Goal: Task Accomplishment & Management: Manage account settings

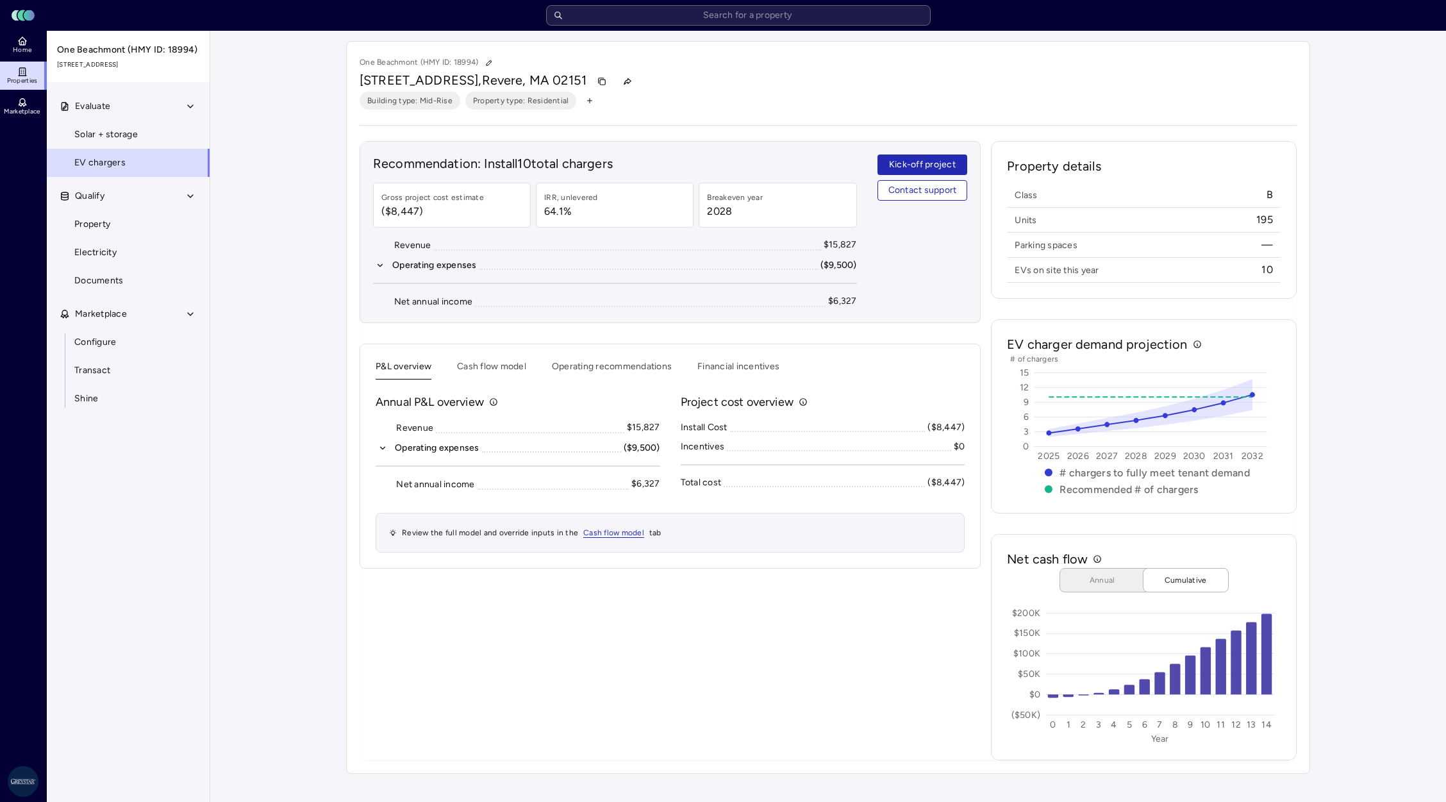
drag, startPoint x: 384, startPoint y: 453, endPoint x: 371, endPoint y: 473, distance: 23.1
click at [384, 453] on button "Operating expenses ($9,500)" at bounding box center [518, 448] width 285 height 14
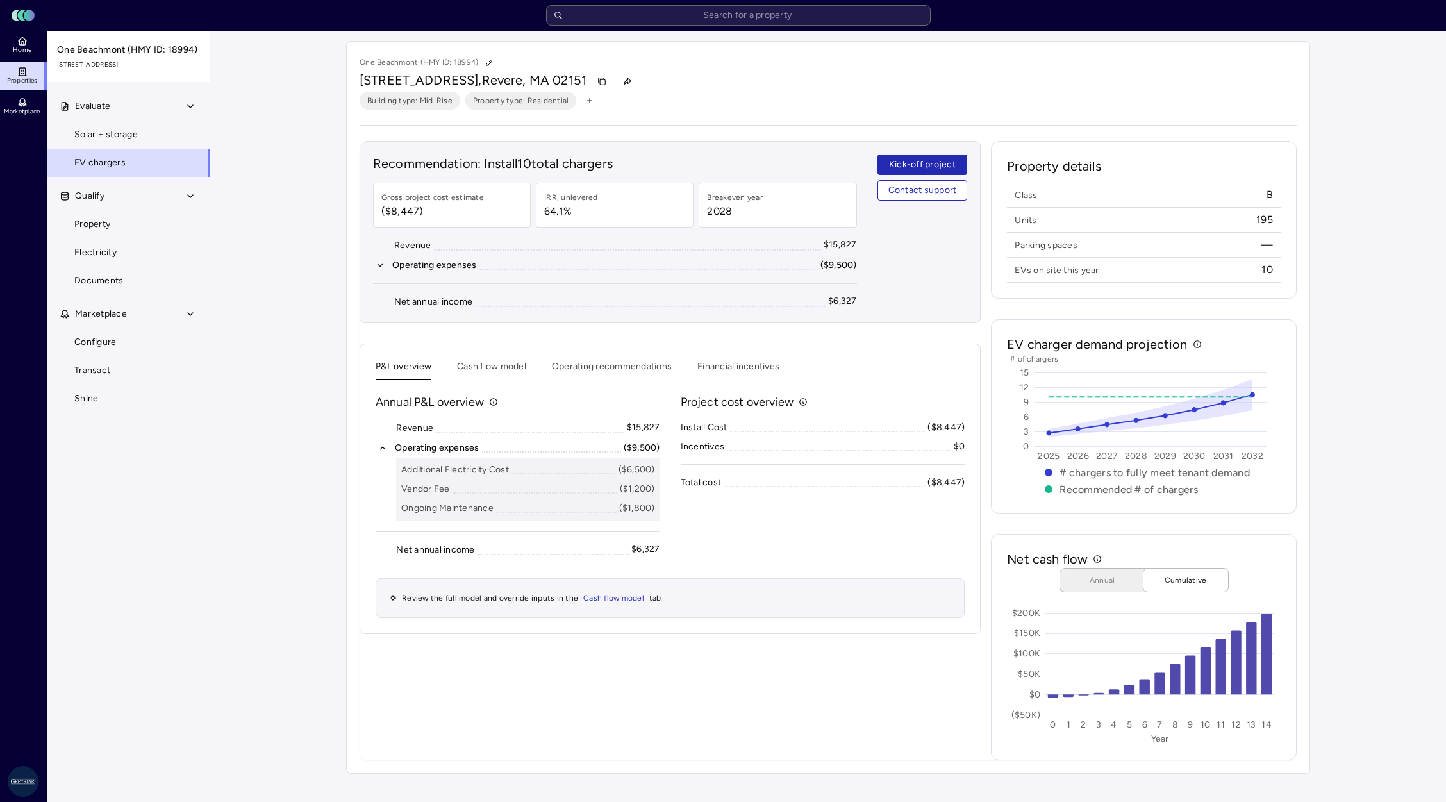
click at [662, 680] on div "Recommendation: Install 10 total chargers Gross project cost estimate ($8,447) …" at bounding box center [670, 450] width 621 height 619
click at [374, 269] on button "Operating expenses ($9,500)" at bounding box center [615, 265] width 484 height 14
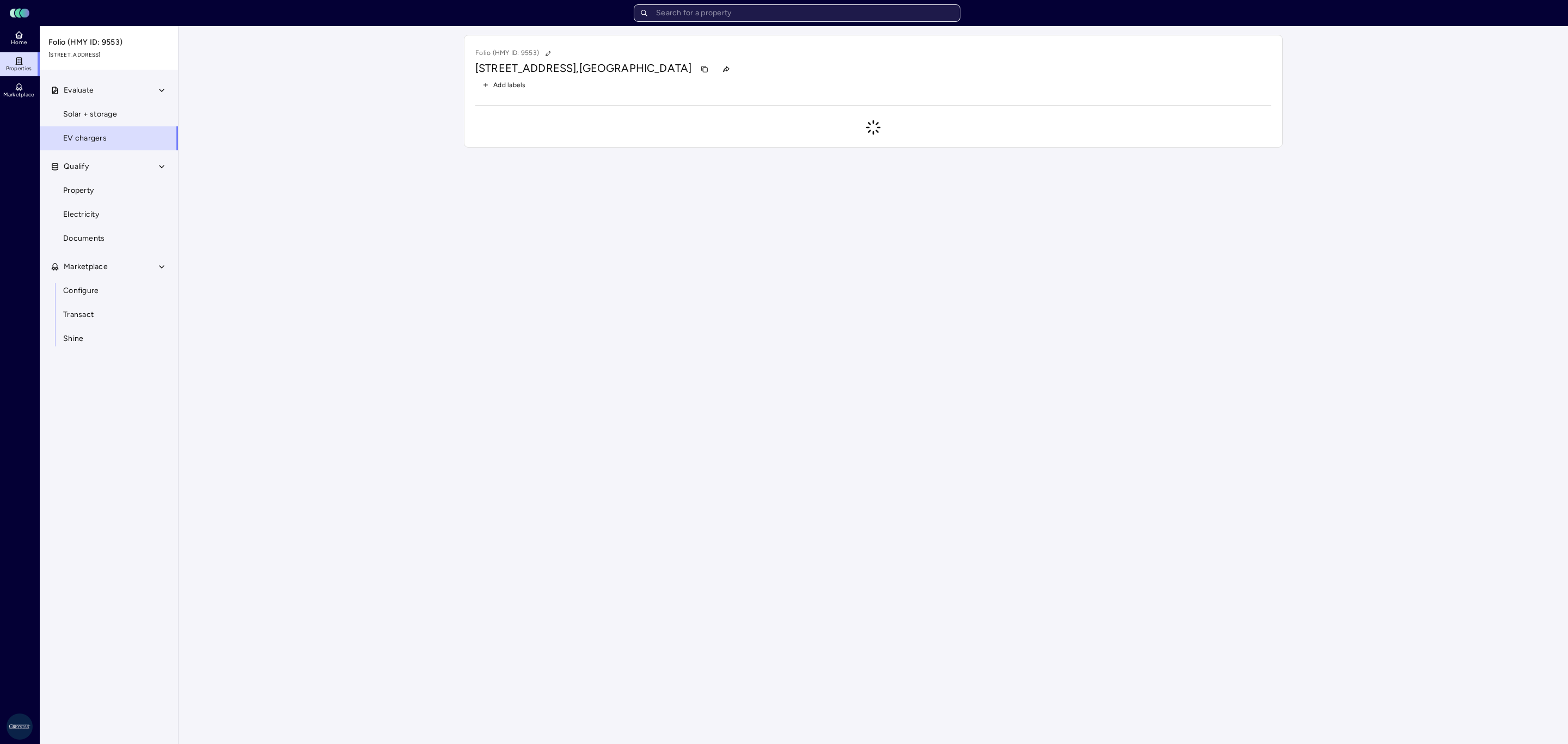
click at [746, 14] on input "text" at bounding box center [797, 13] width 327 height 18
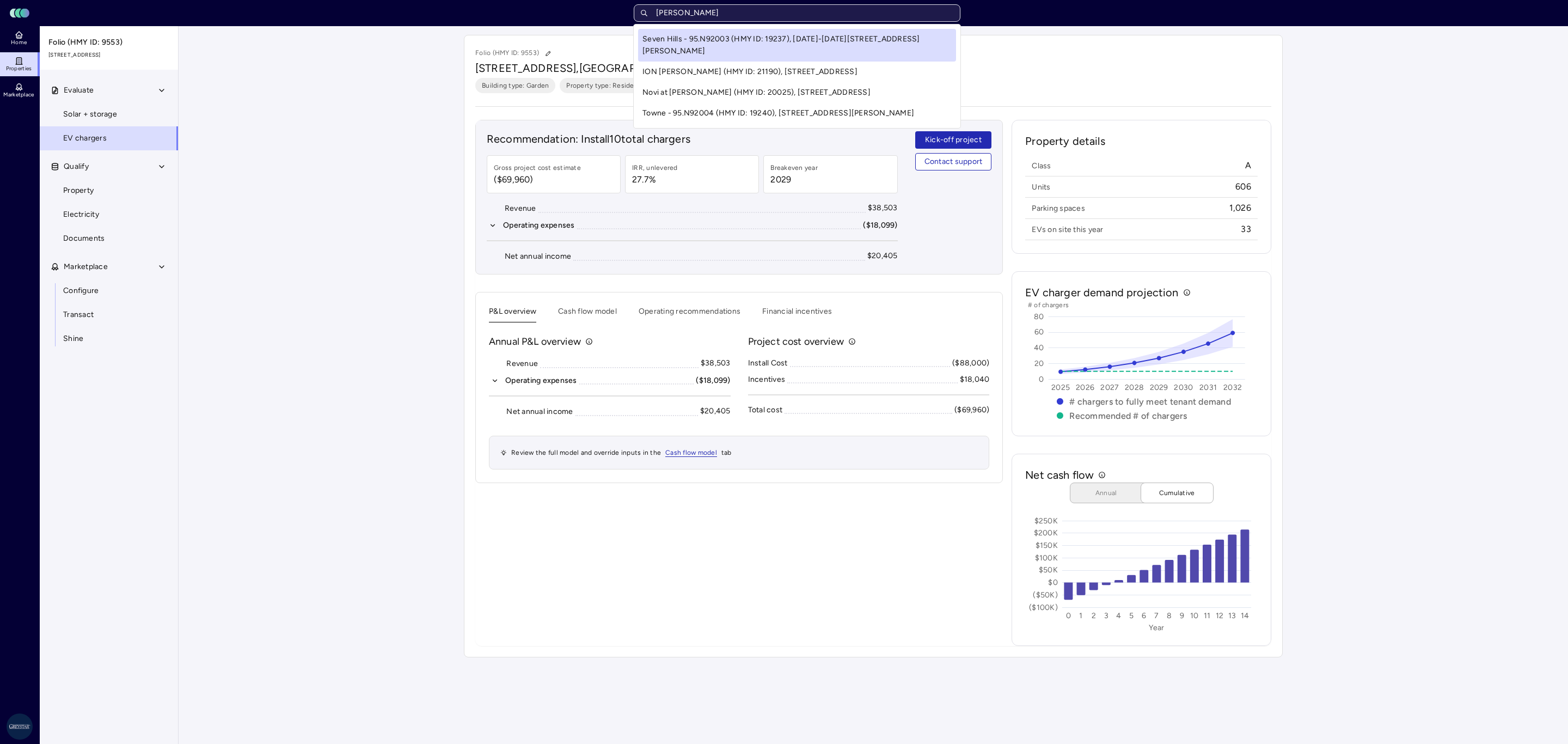
type input "queen anne"
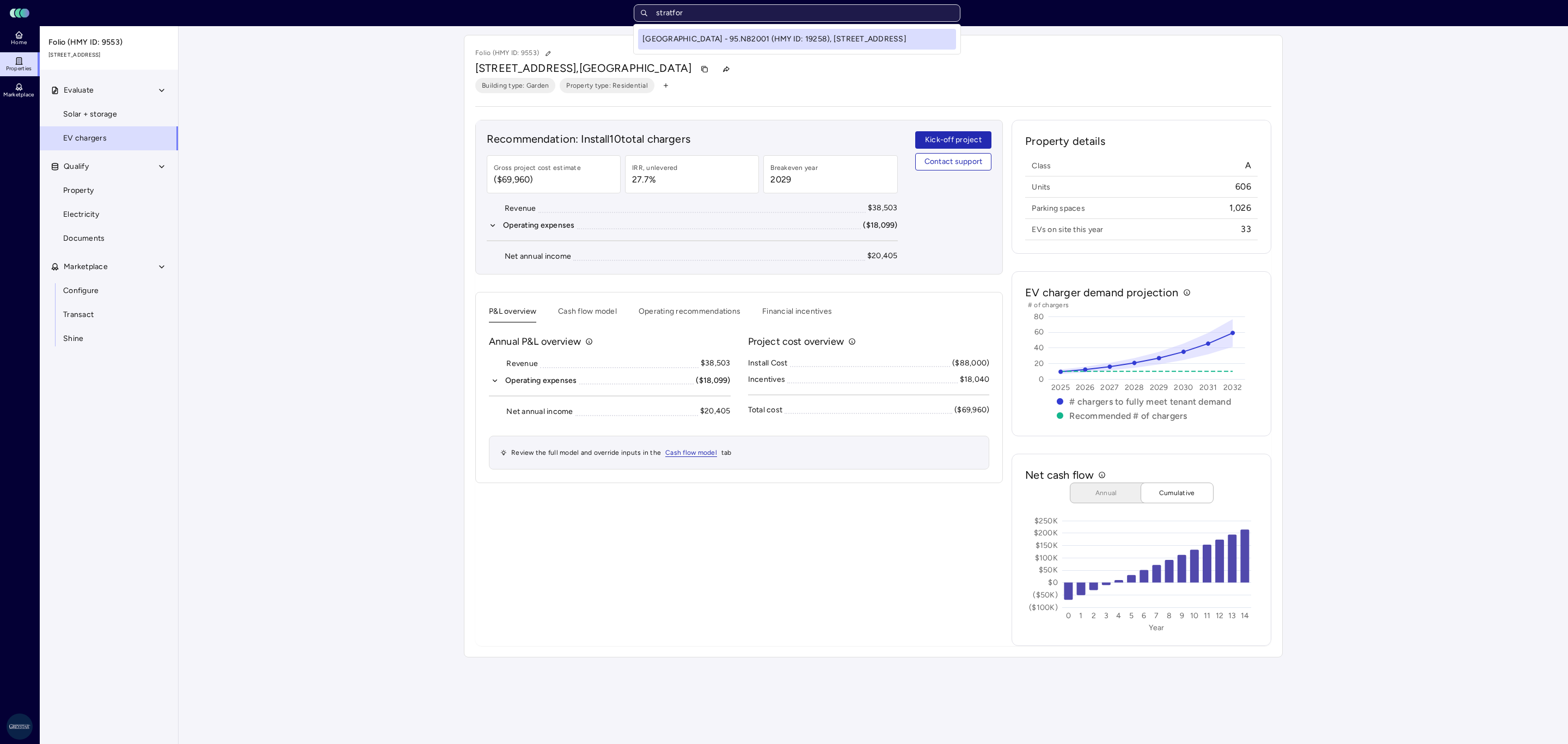
type input "stratford"
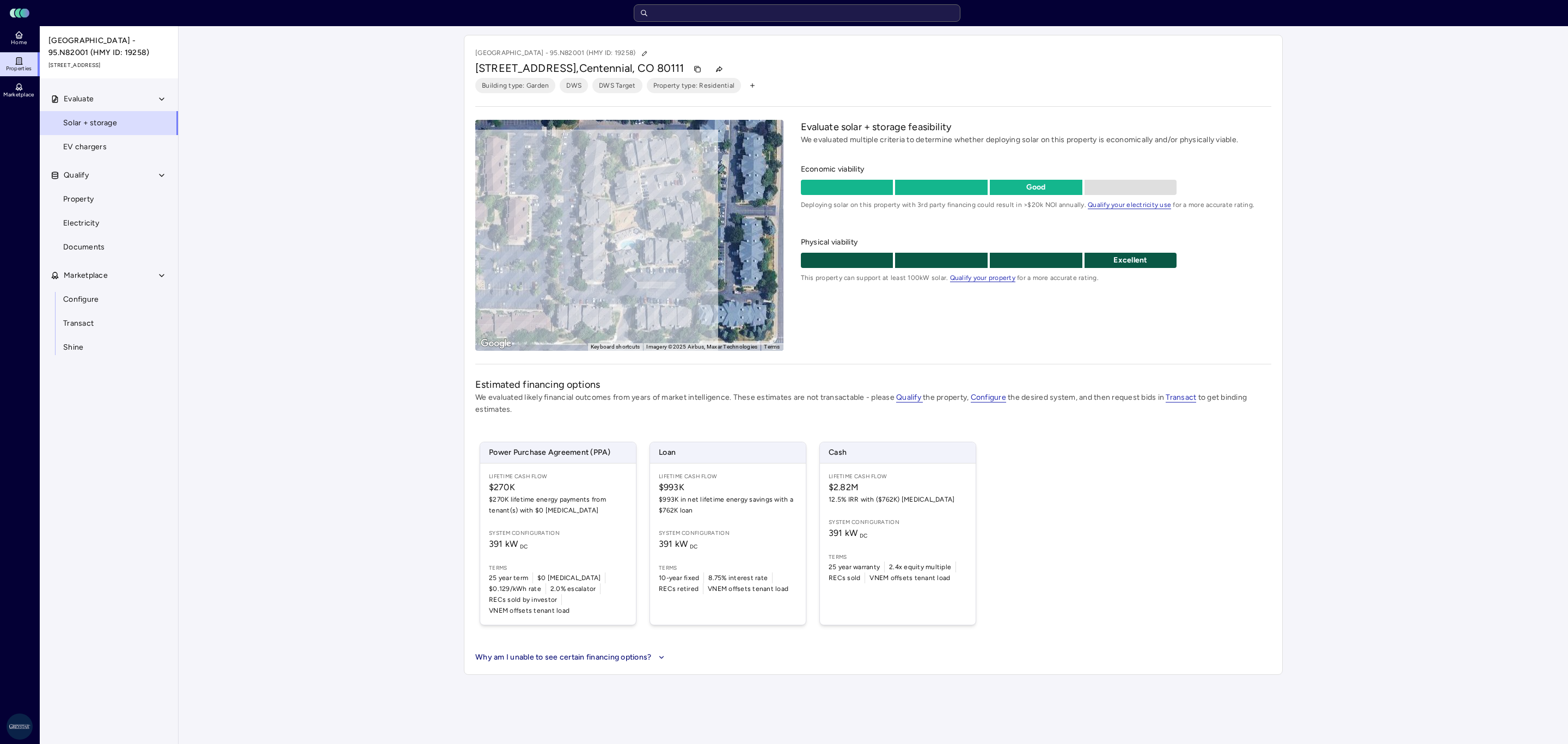
click at [15, 154] on div "Home Properties Marketplace" at bounding box center [20, 368] width 40 height 683
click at [74, 153] on span "EV chargers" at bounding box center [84, 147] width 43 height 12
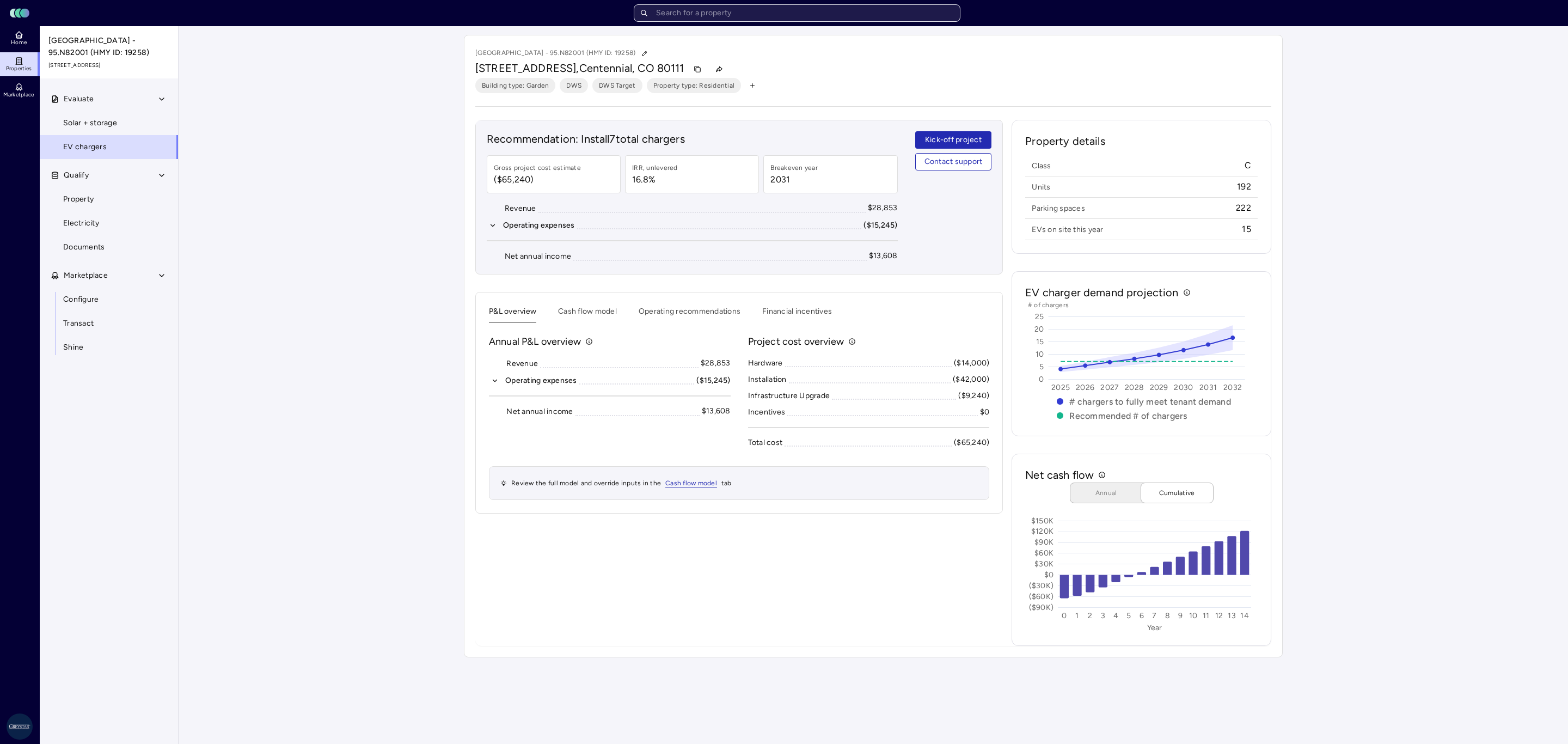
click at [746, 16] on input "text" at bounding box center [797, 13] width 327 height 18
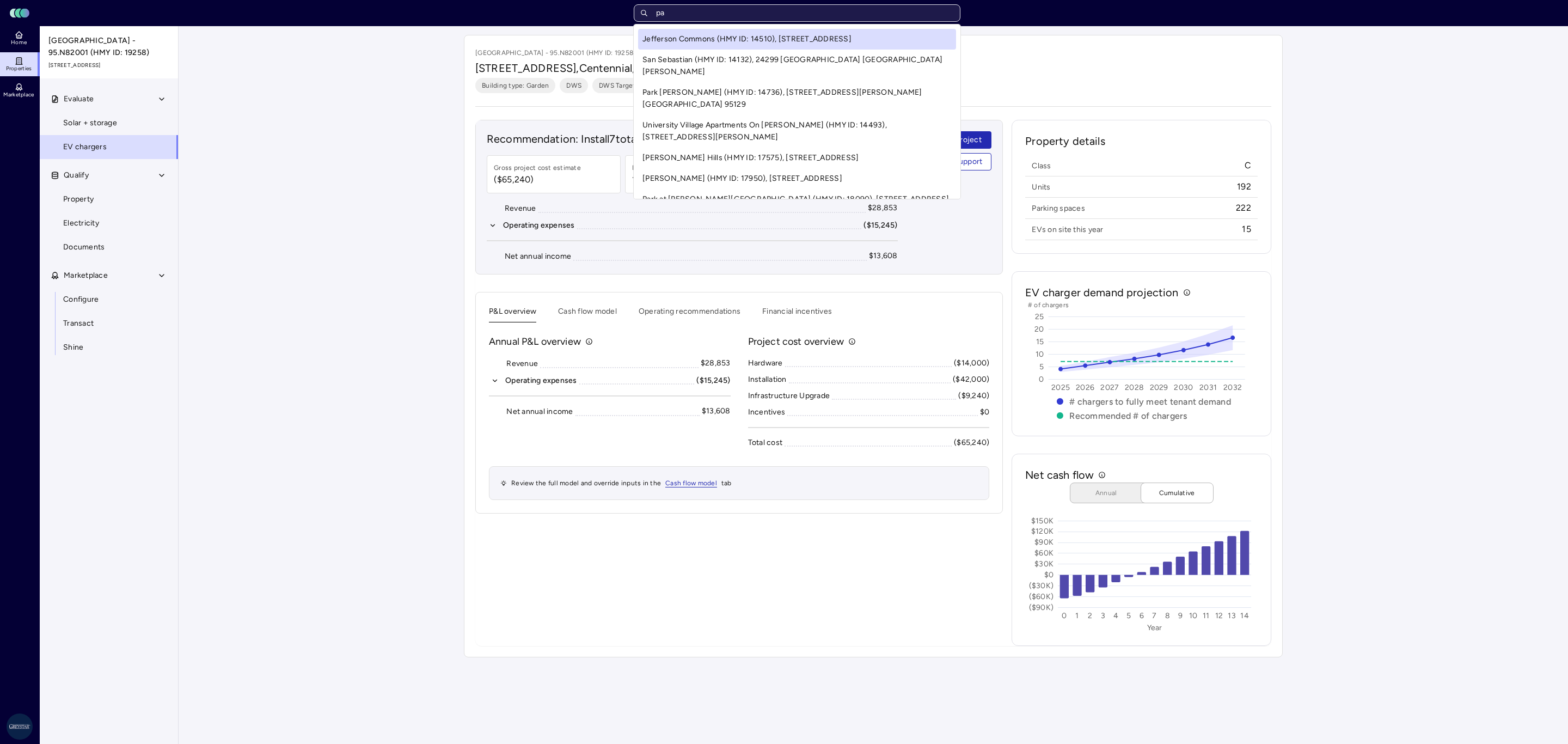
type input "p"
type input "[PERSON_NAME]"
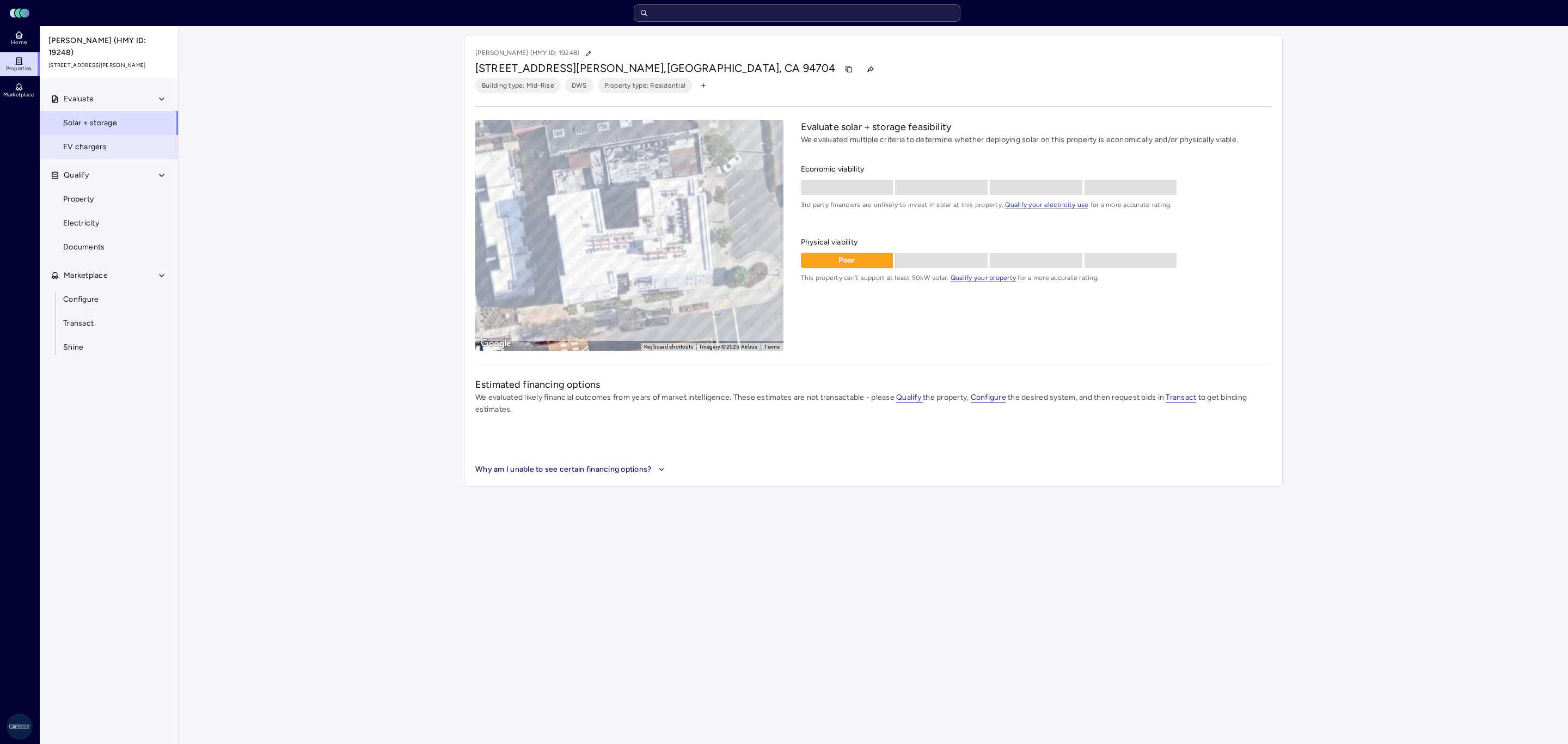
click at [88, 147] on link "EV chargers" at bounding box center [109, 147] width 139 height 24
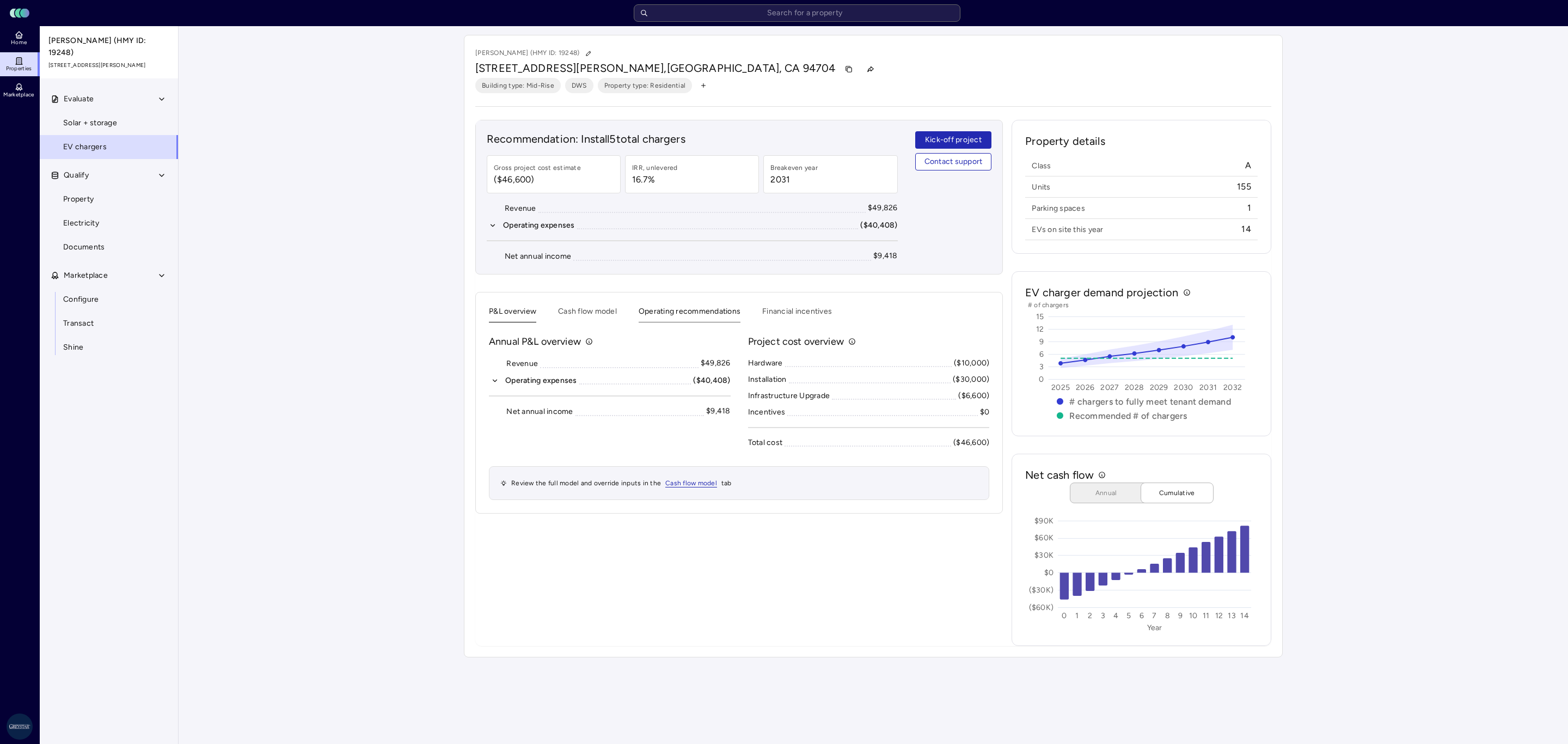
drag, startPoint x: 728, startPoint y: 329, endPoint x: 729, endPoint y: 318, distance: 11.0
click at [728, 329] on div "P&L overview Cash flow model Operating recommendations Financial incentives Ann…" at bounding box center [739, 403] width 500 height 194
click at [729, 314] on button "Operating recommendations" at bounding box center [690, 314] width 102 height 17
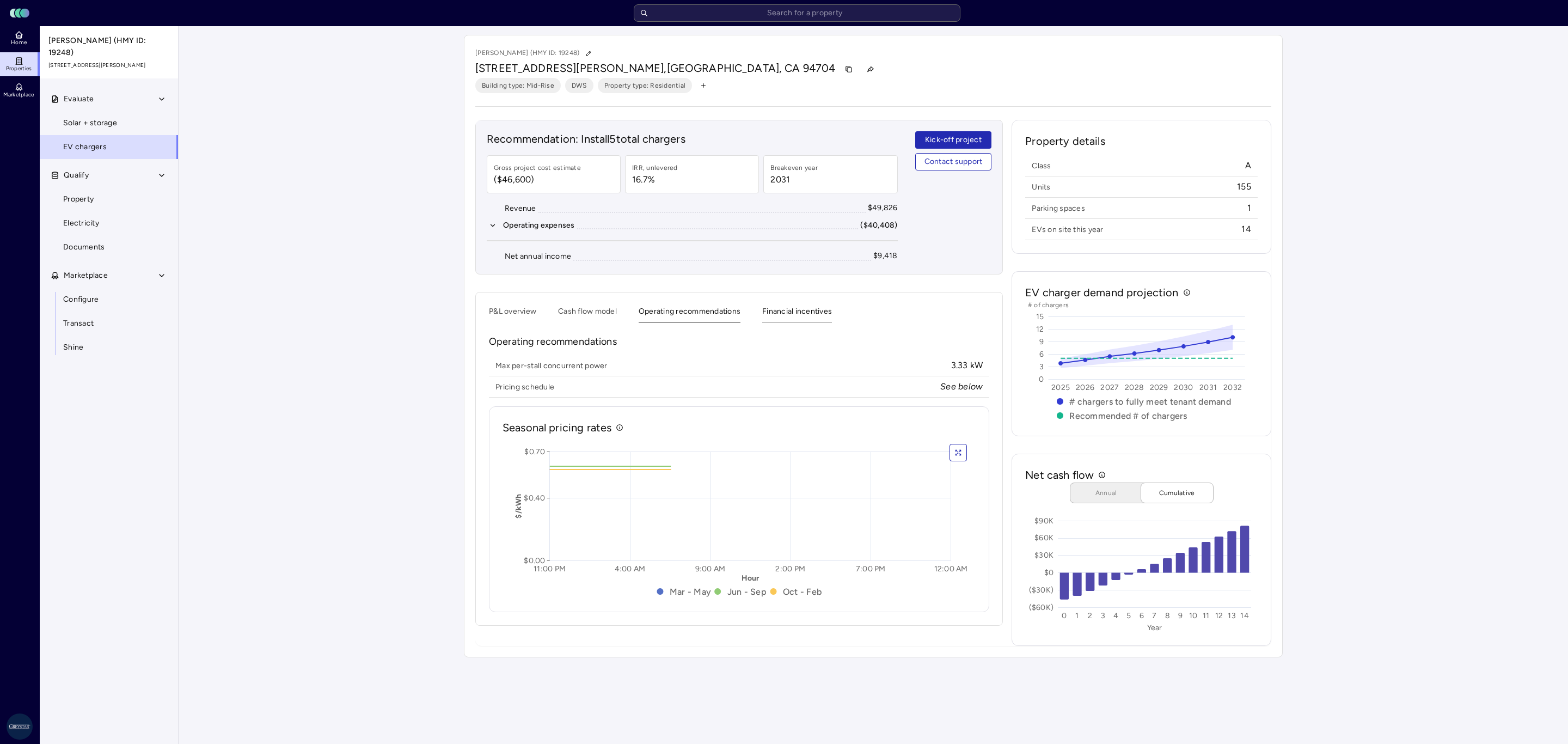
click at [792, 312] on button "Financial incentives" at bounding box center [798, 314] width 70 height 17
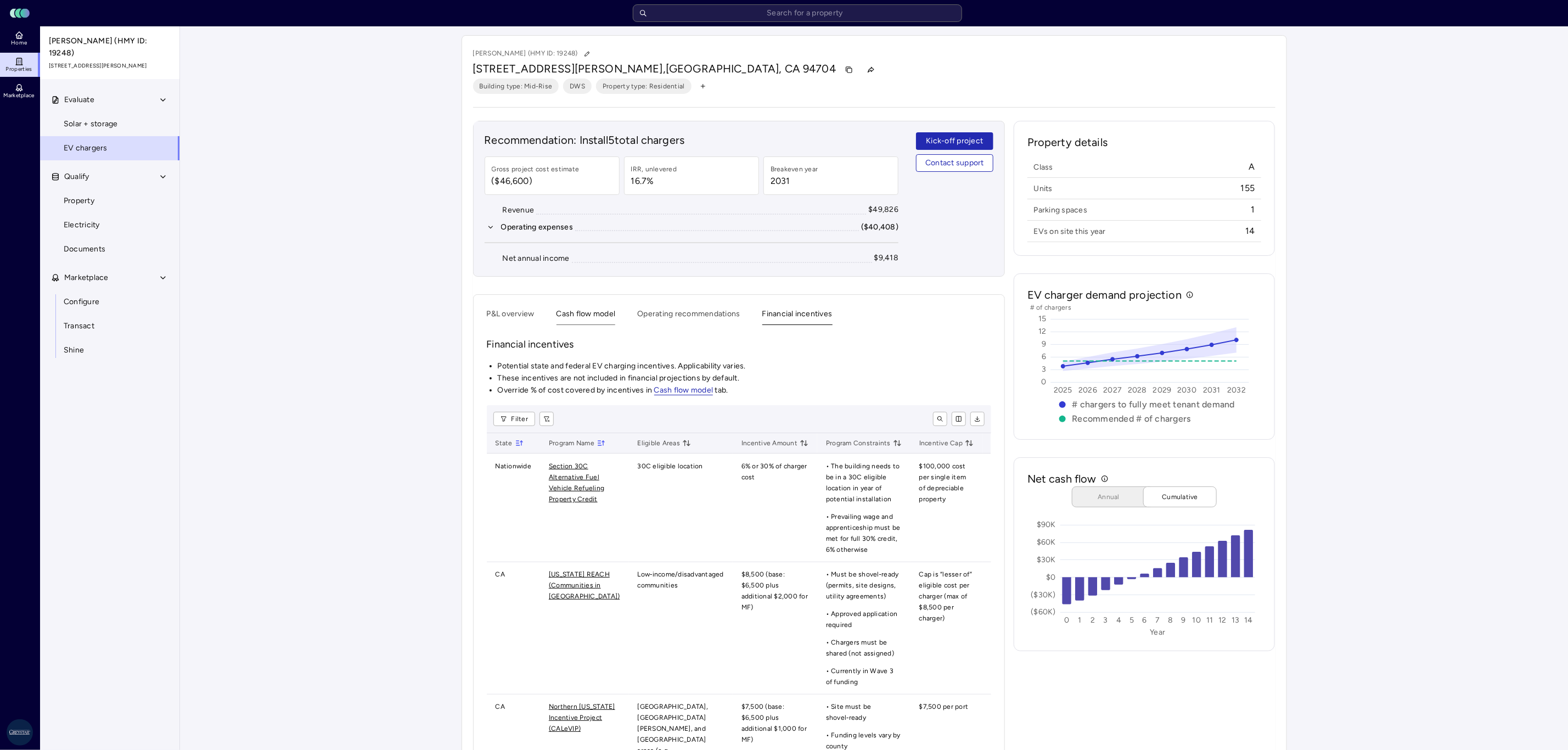
click at [592, 320] on button "Cash flow model" at bounding box center [585, 317] width 59 height 17
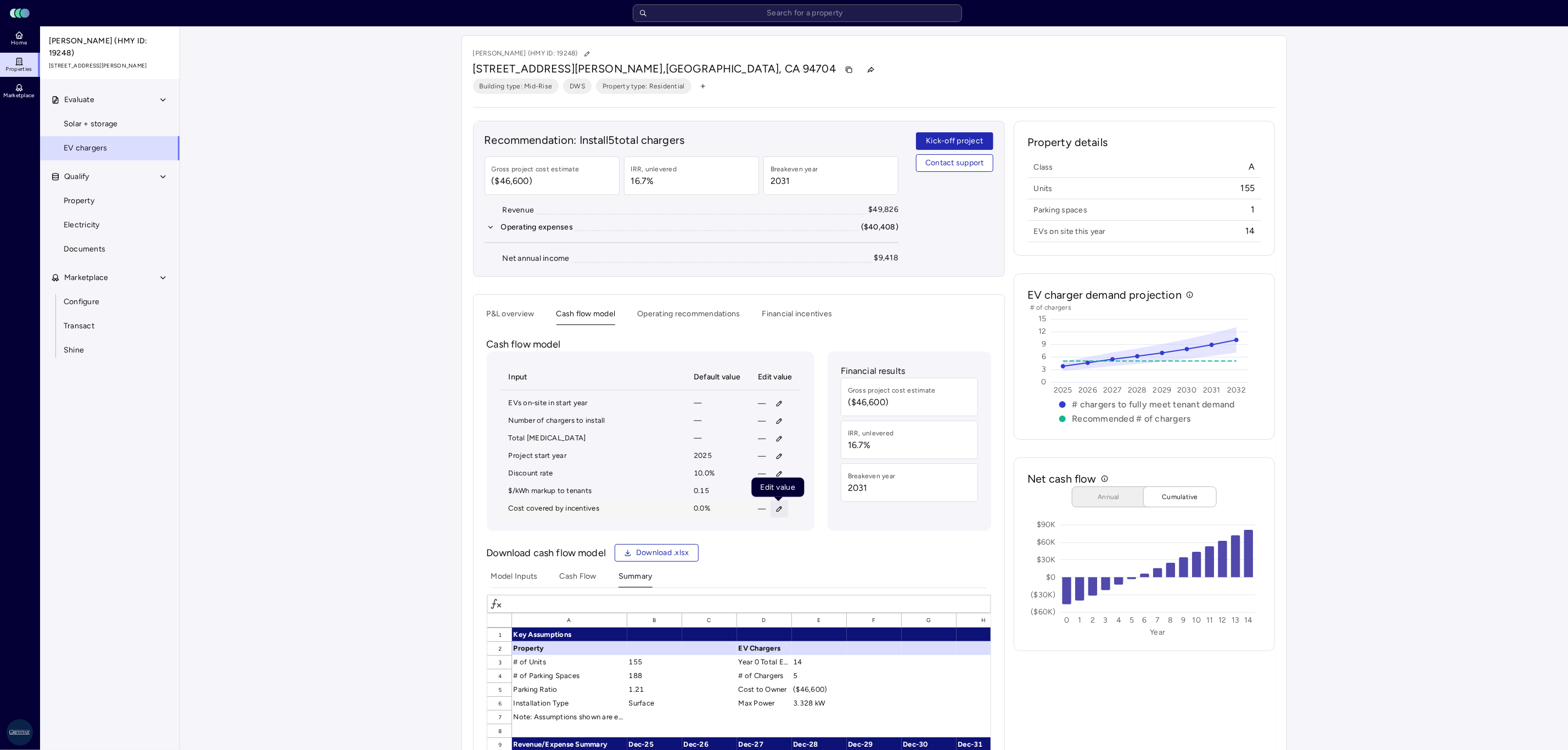
click at [779, 511] on icon "button" at bounding box center [779, 509] width 8 height 8
type input "95"
click at [823, 588] on span "Save" at bounding box center [830, 587] width 18 height 12
click at [781, 513] on icon "button" at bounding box center [779, 509] width 8 height 8
type input "95"
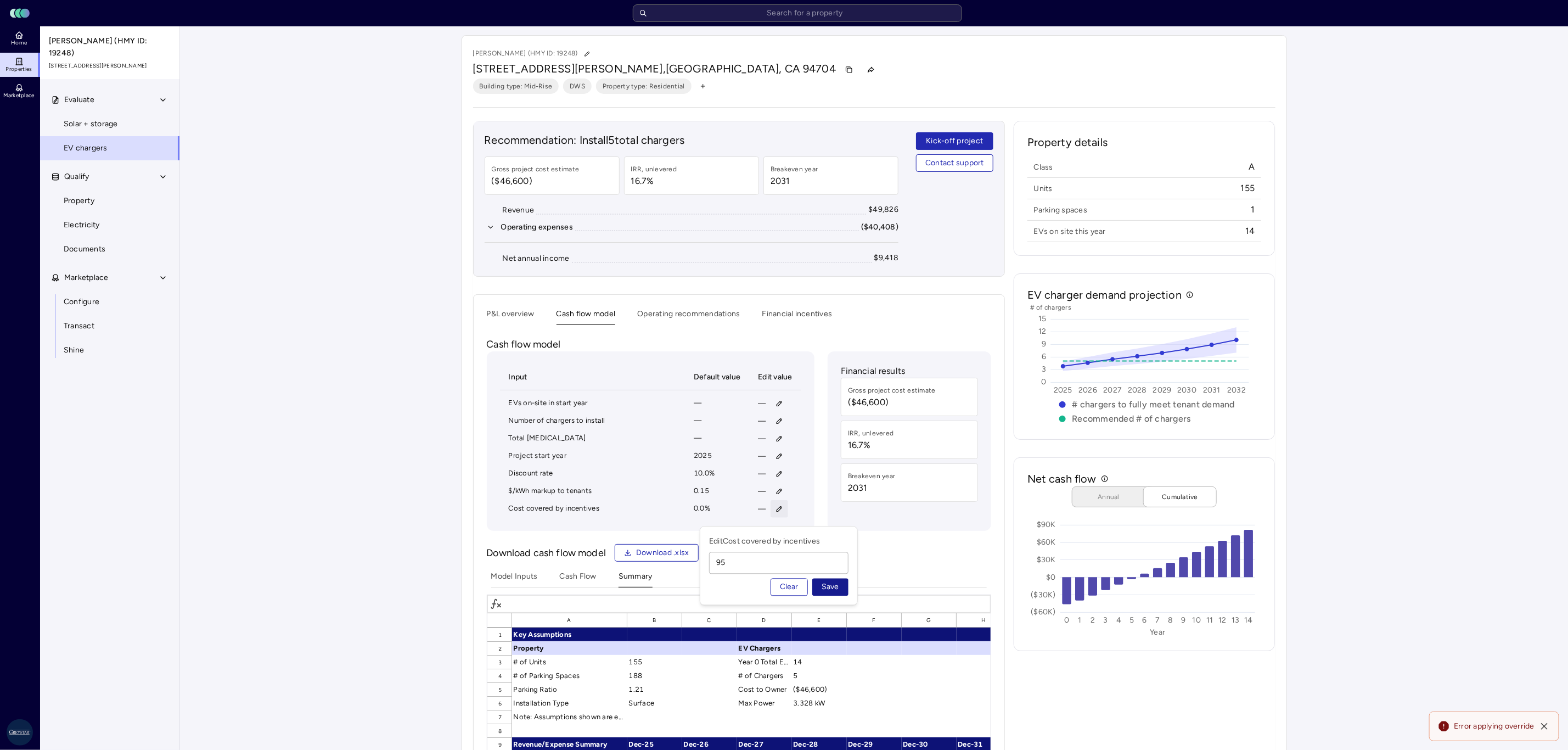
click at [822, 580] on button "Save" at bounding box center [830, 587] width 36 height 18
click at [763, 500] on td "—" at bounding box center [775, 491] width 52 height 18
click at [776, 518] on button "button" at bounding box center [779, 509] width 18 height 18
type input "95"
click at [812, 579] on button "Save" at bounding box center [830, 587] width 36 height 18
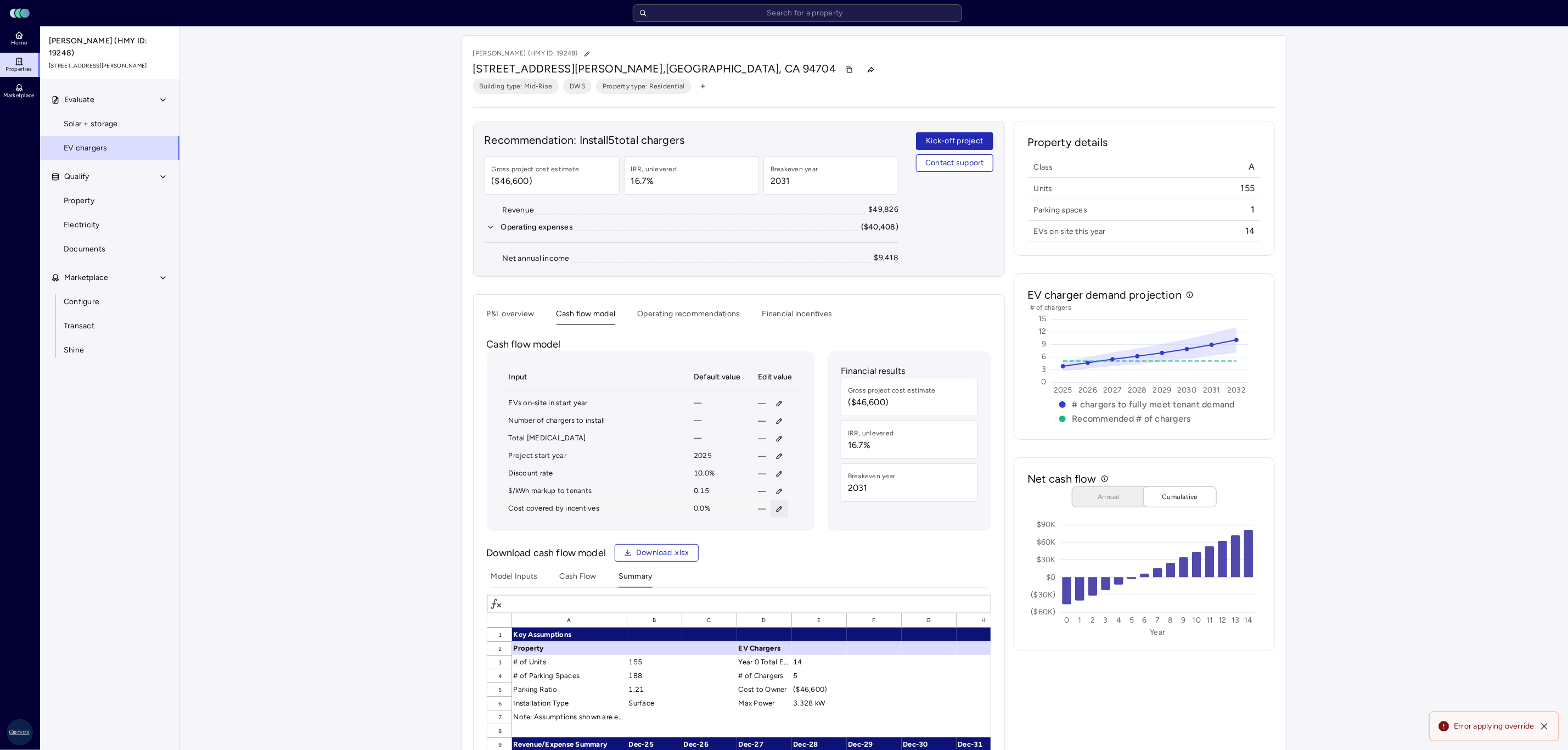
click at [779, 518] on button "button" at bounding box center [779, 509] width 18 height 18
type input "0.95"
click at [812, 579] on button "Save" at bounding box center [830, 587] width 36 height 18
click at [777, 513] on icon "button" at bounding box center [779, 509] width 8 height 8
type input "5"
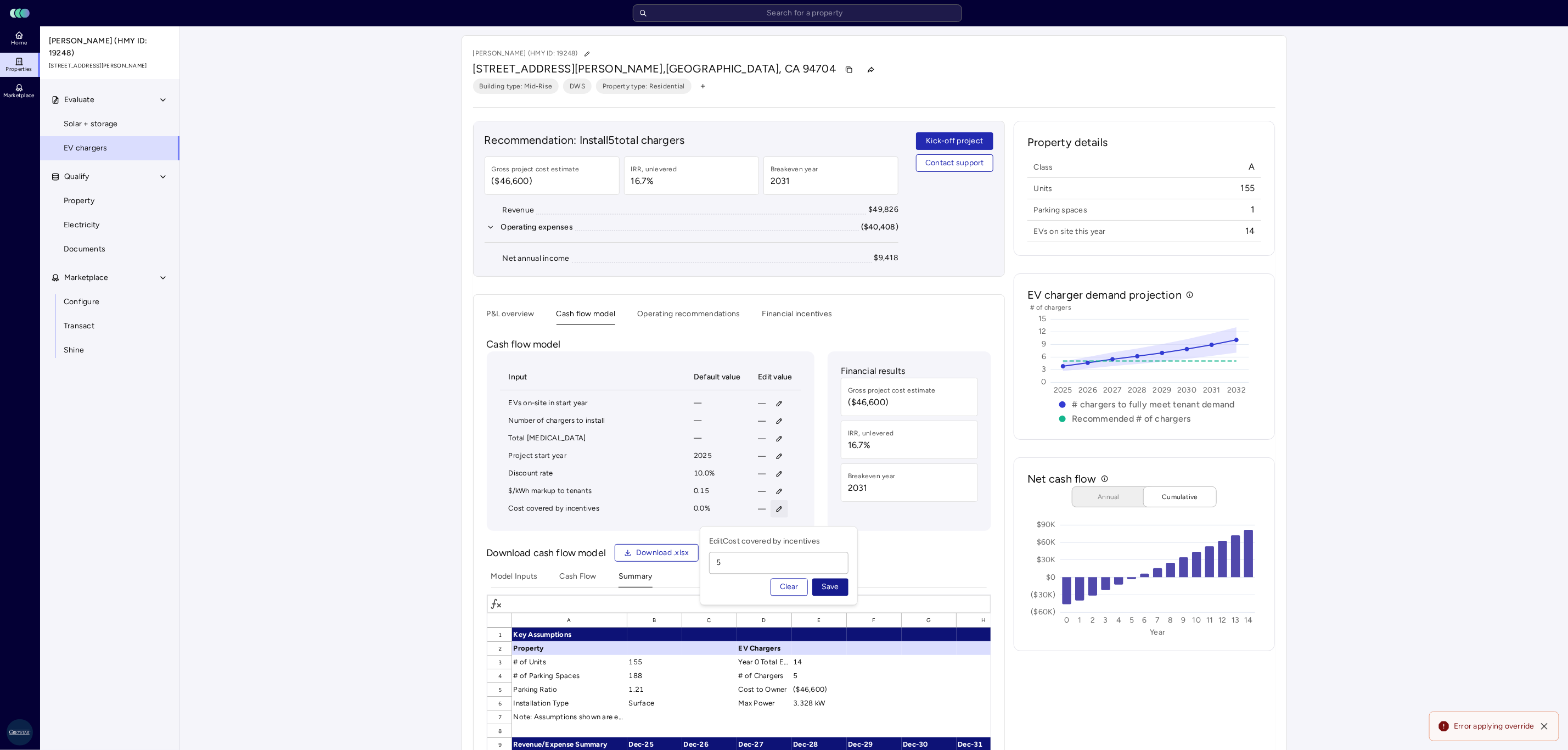
click at [815, 581] on button "Save" at bounding box center [830, 587] width 36 height 18
click at [782, 513] on icon "button" at bounding box center [779, 509] width 8 height 8
type input "95"
click at [812, 579] on button "Save" at bounding box center [830, 587] width 36 height 18
click at [833, 584] on div "Cash Flow Summary Model Inputs" at bounding box center [739, 579] width 496 height 18
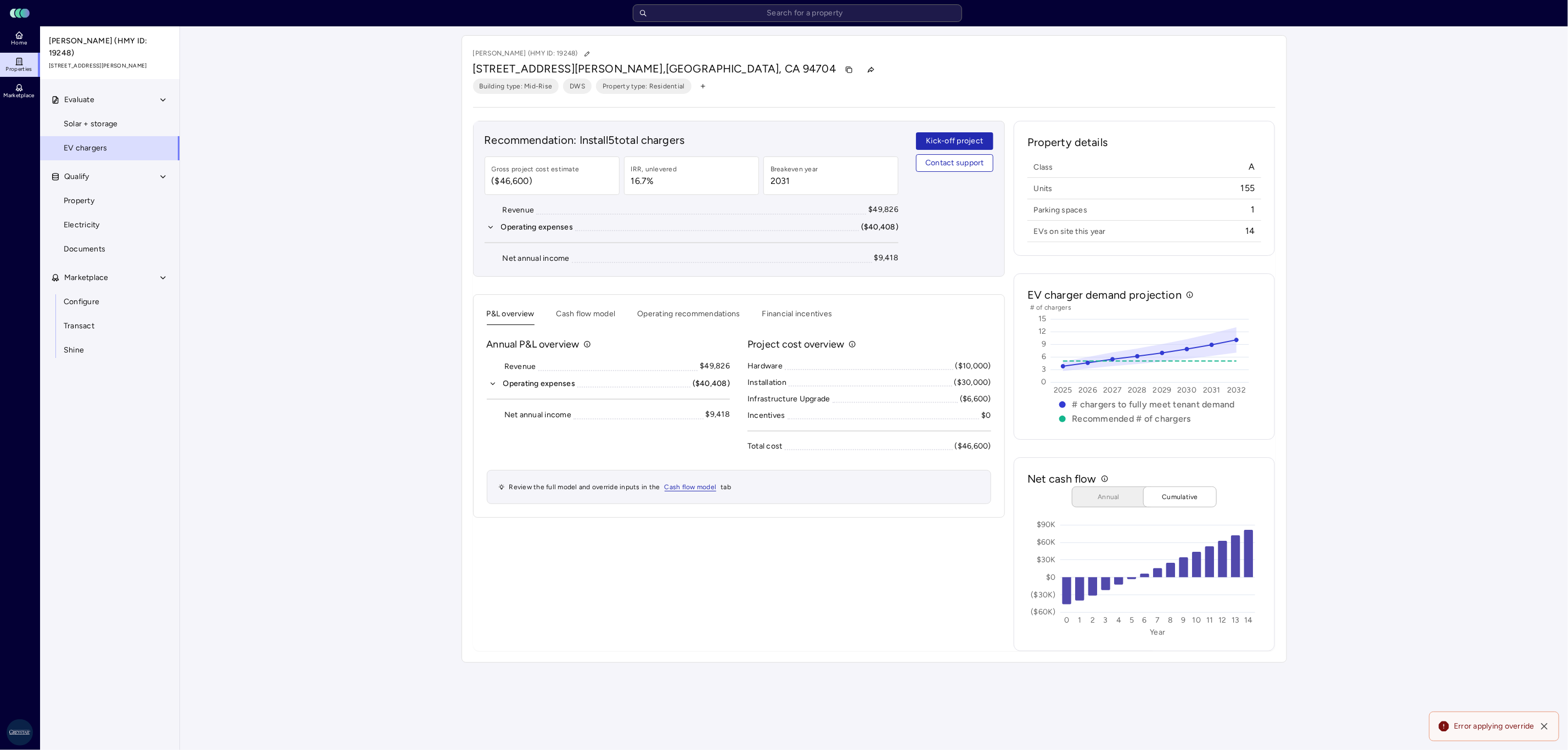
click at [519, 310] on button "P&L overview" at bounding box center [511, 317] width 48 height 17
click at [593, 312] on button "Cash flow model" at bounding box center [585, 317] width 59 height 17
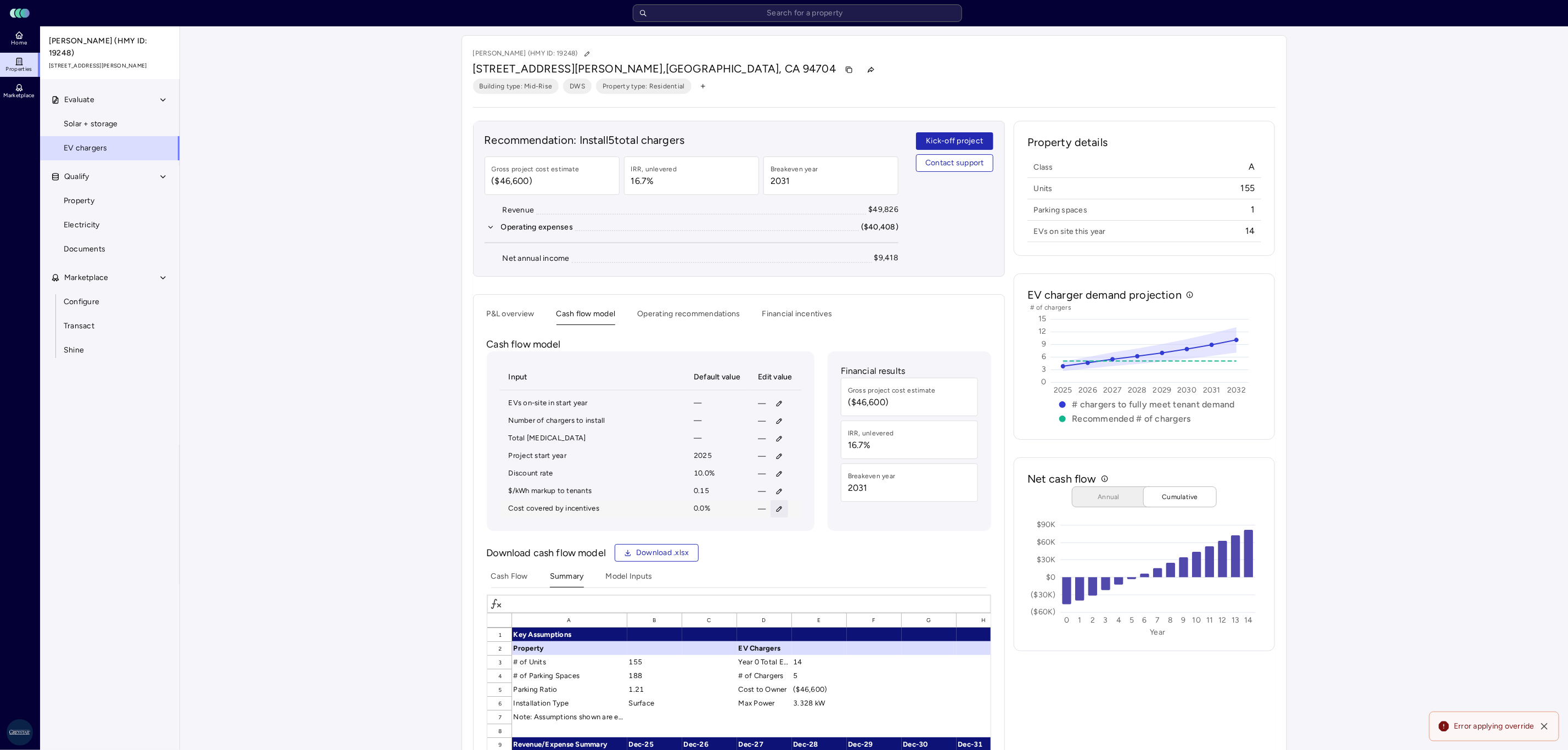
click at [779, 513] on icon "button" at bounding box center [779, 509] width 8 height 8
type input "20"
click at [812, 579] on button "Save" at bounding box center [830, 587] width 36 height 18
click at [1457, 728] on span "Error applying override" at bounding box center [1494, 726] width 80 height 11
click at [1434, 723] on div "Error applying override" at bounding box center [1494, 726] width 130 height 30
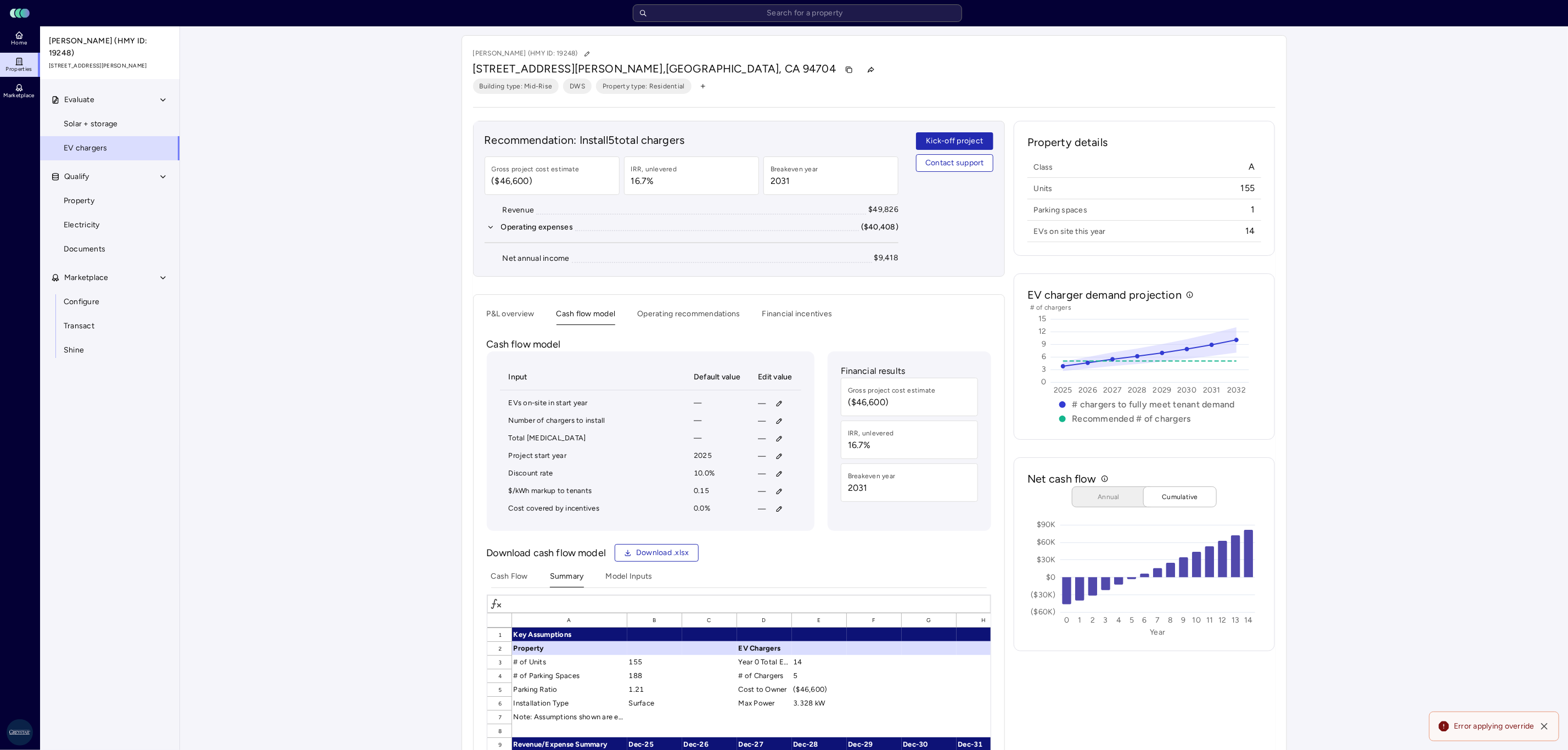
click at [1444, 723] on icon at bounding box center [1444, 726] width 10 height 10
click at [786, 515] on button "button" at bounding box center [779, 509] width 18 height 18
type input "0.95"
click at [812, 579] on button "Save" at bounding box center [830, 587] width 36 height 18
click at [812, 562] on div "Download cash flow model Download .xlsx" at bounding box center [739, 552] width 504 height 18
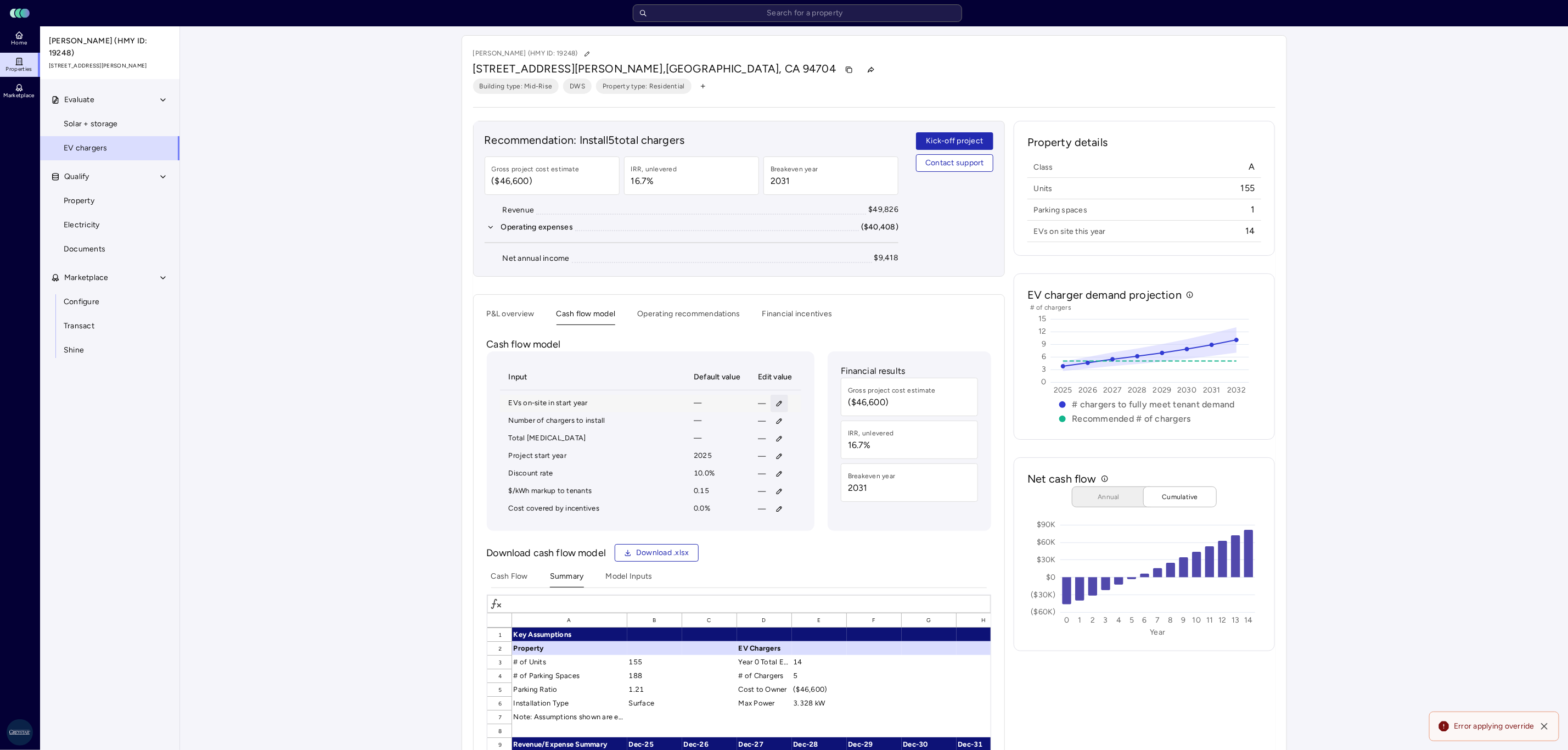
click at [777, 404] on icon "button" at bounding box center [779, 403] width 8 height 8
type input "1"
click at [812, 470] on button "Save" at bounding box center [830, 479] width 36 height 18
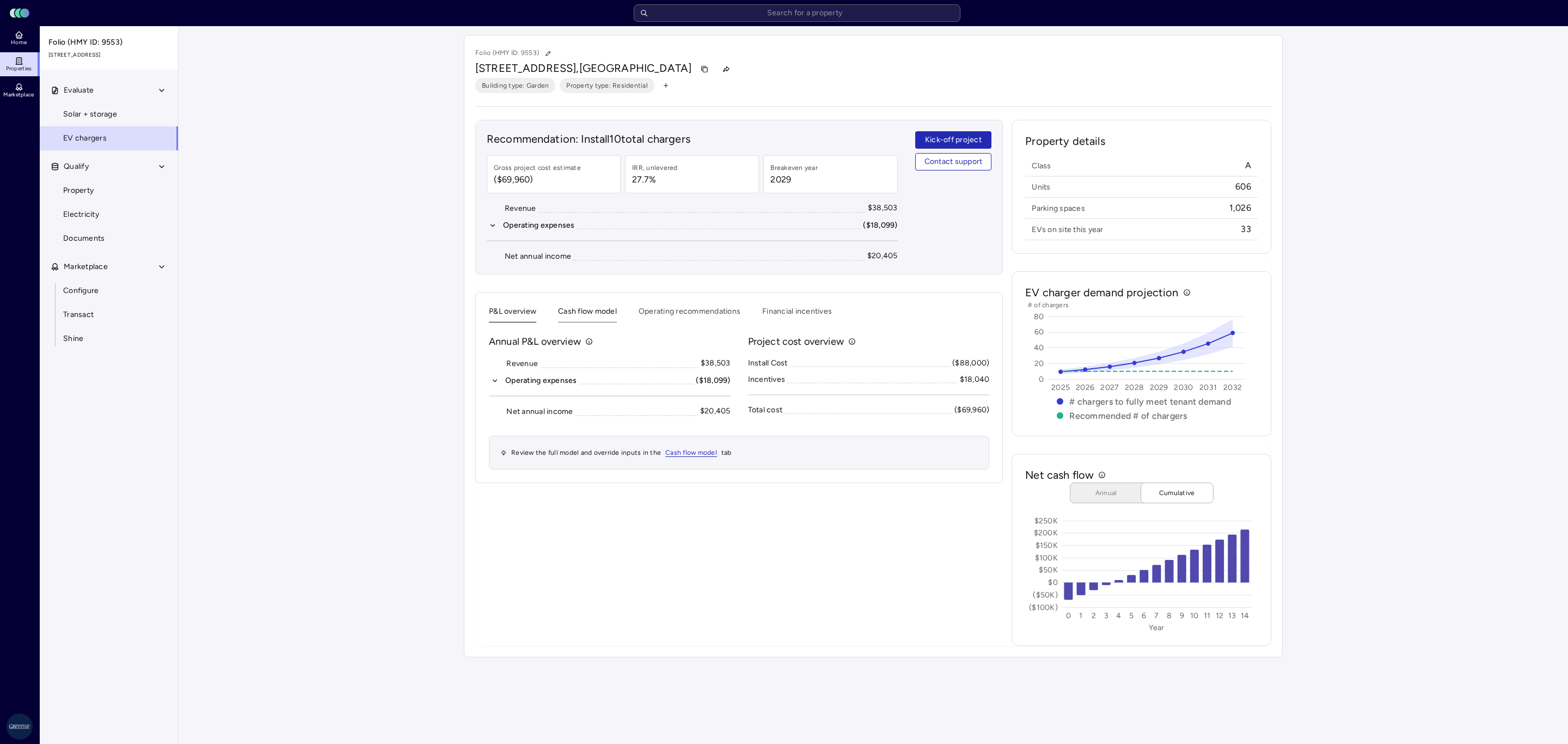
click at [582, 310] on button "Cash flow model" at bounding box center [587, 314] width 59 height 17
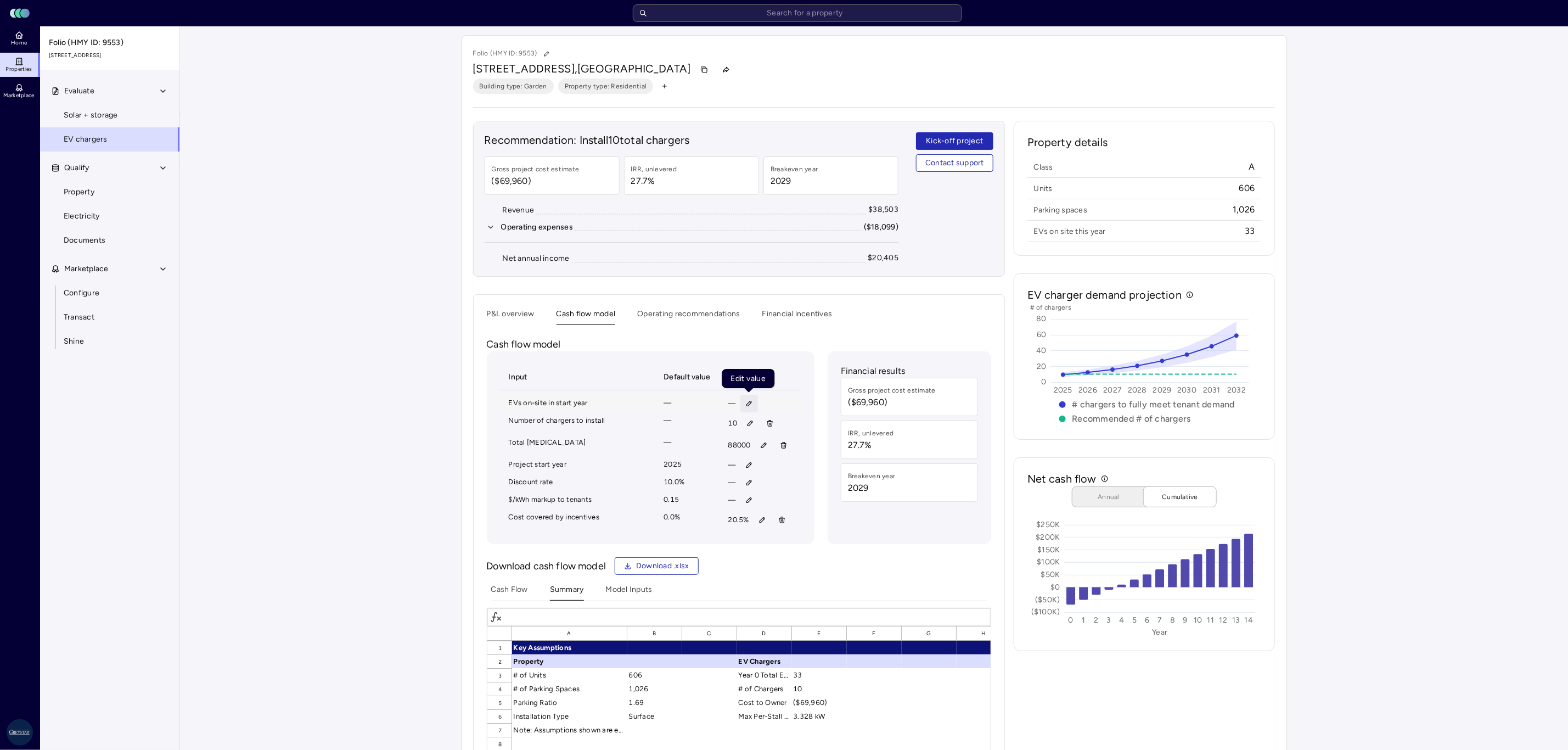
click at [752, 406] on button "button" at bounding box center [749, 403] width 18 height 18
type input "1,000"
click at [796, 472] on button "Save" at bounding box center [800, 479] width 36 height 18
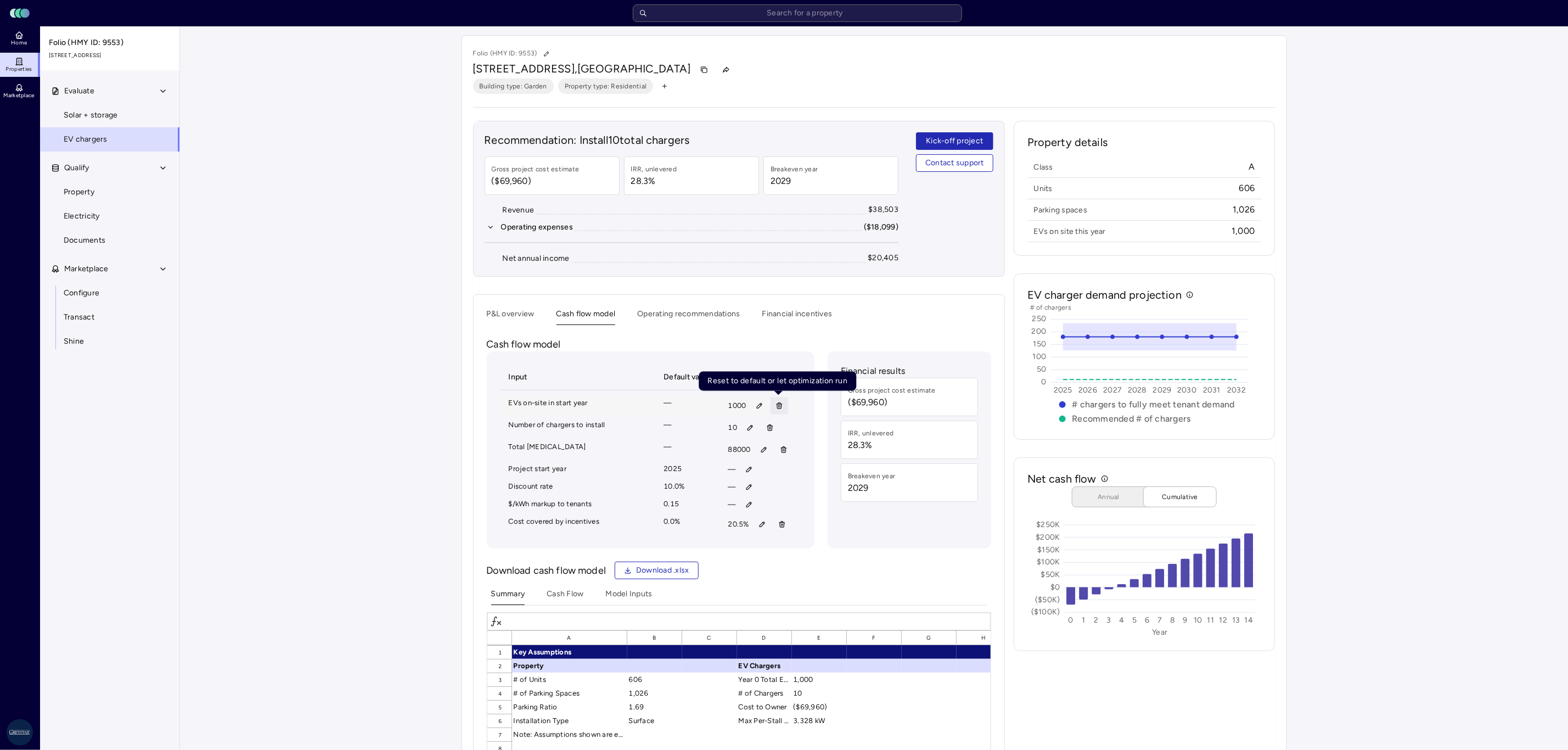
click at [776, 408] on icon "button" at bounding box center [779, 405] width 8 height 8
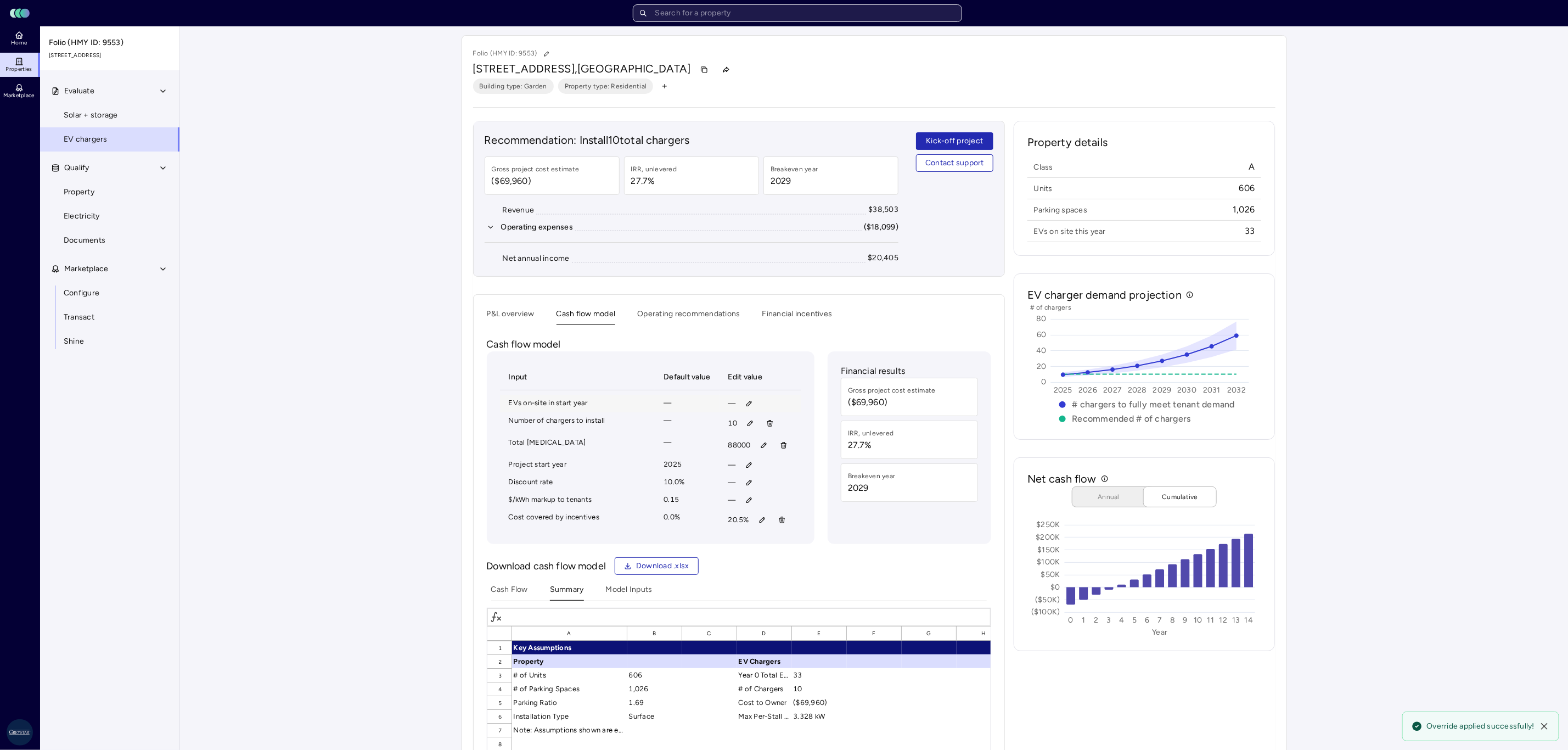
click at [733, 15] on input "text" at bounding box center [797, 13] width 330 height 18
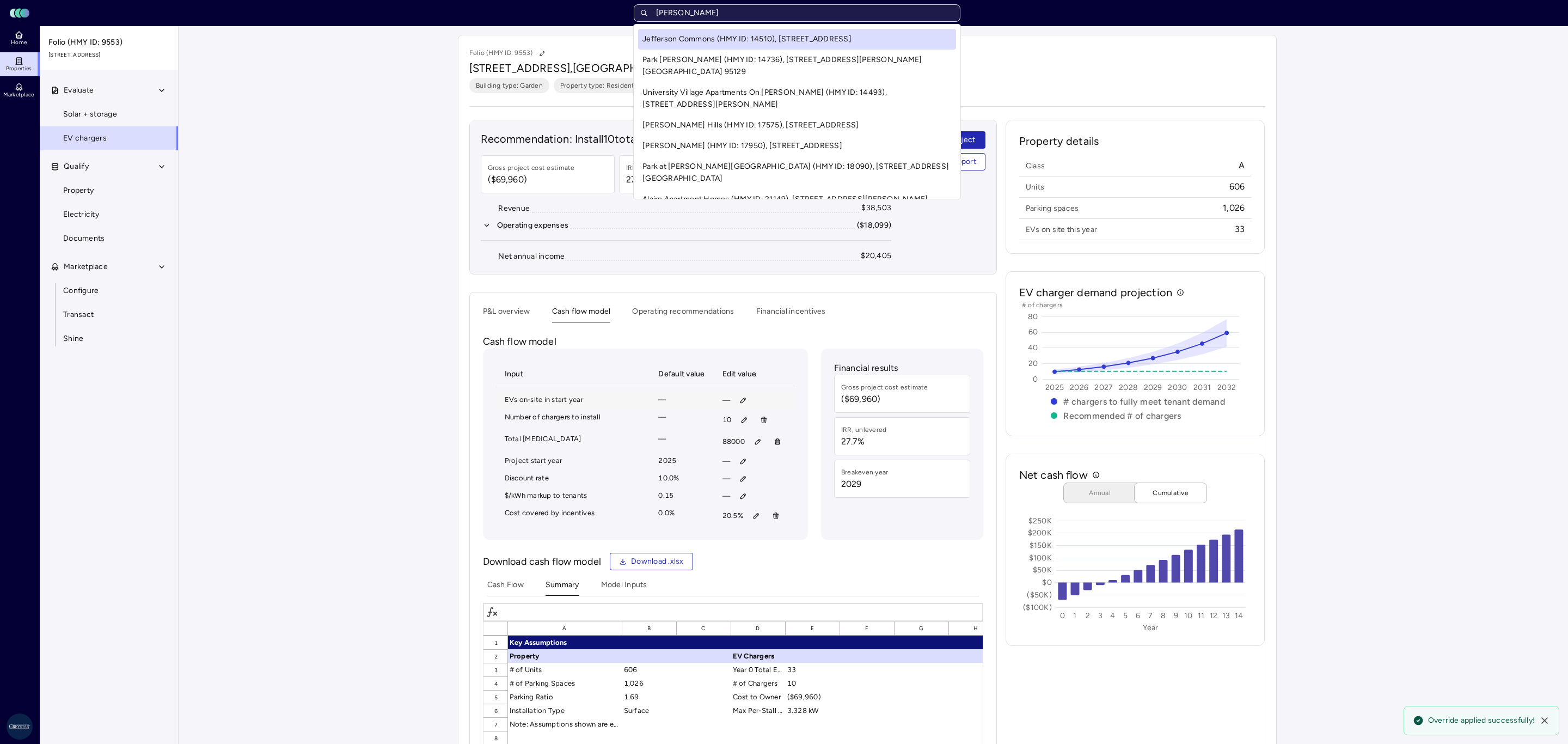
type input "[PERSON_NAME]"
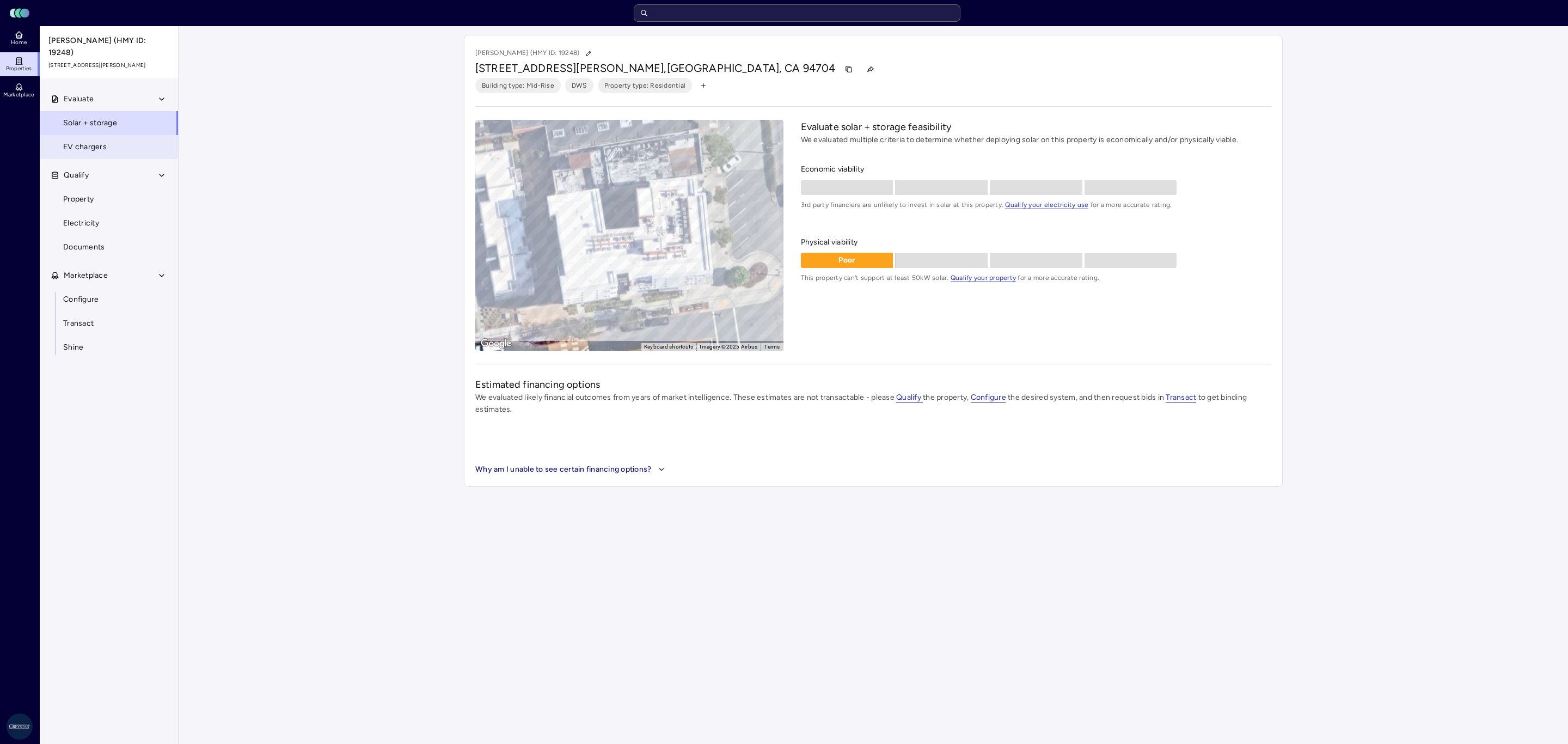
click at [121, 143] on link "EV chargers" at bounding box center [109, 147] width 139 height 24
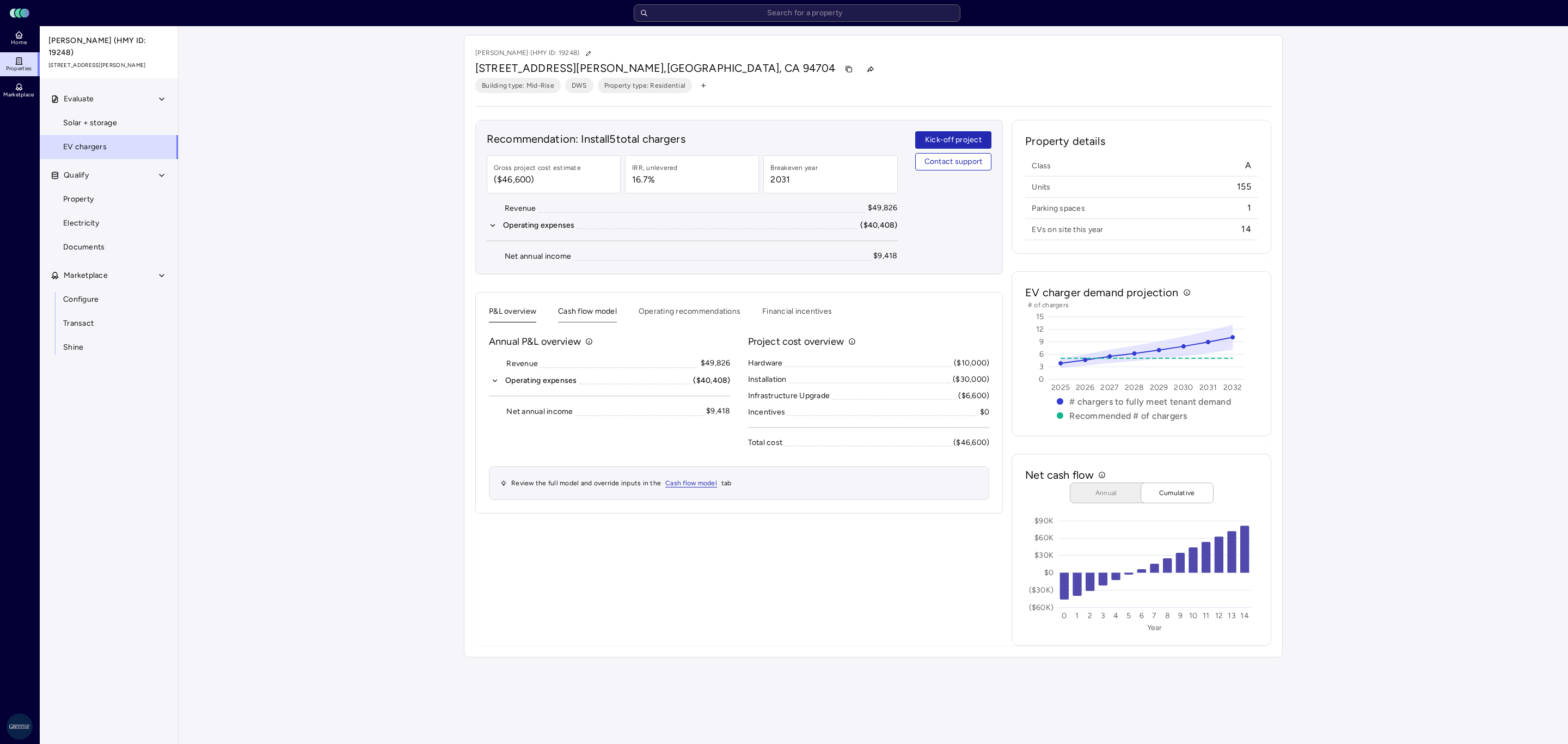
click at [585, 317] on button "Cash flow model" at bounding box center [587, 314] width 59 height 17
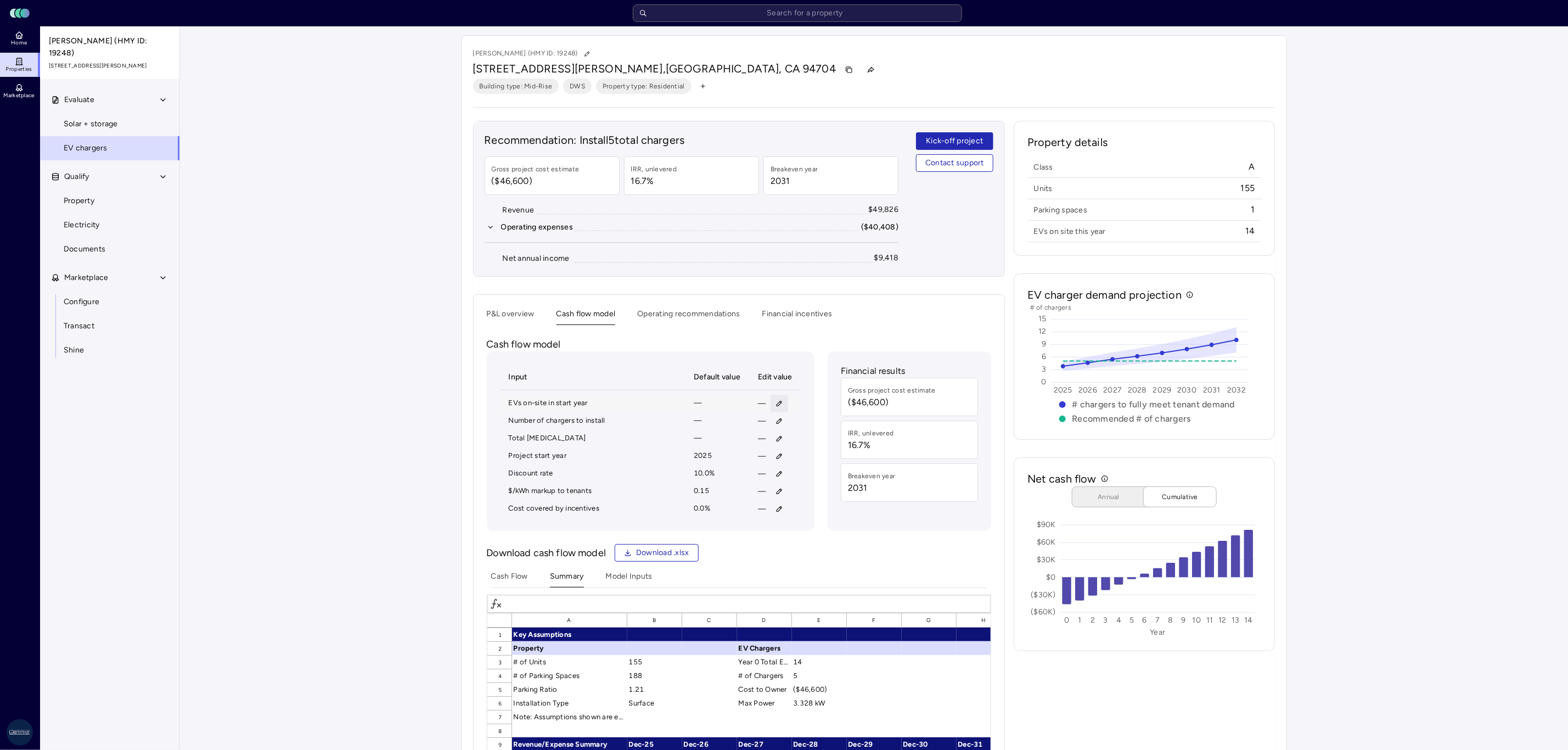
click at [779, 402] on icon "button" at bounding box center [779, 403] width 8 height 8
type input "5"
click at [833, 474] on span "Save" at bounding box center [830, 479] width 18 height 12
click at [864, 19] on input "text" at bounding box center [797, 13] width 330 height 18
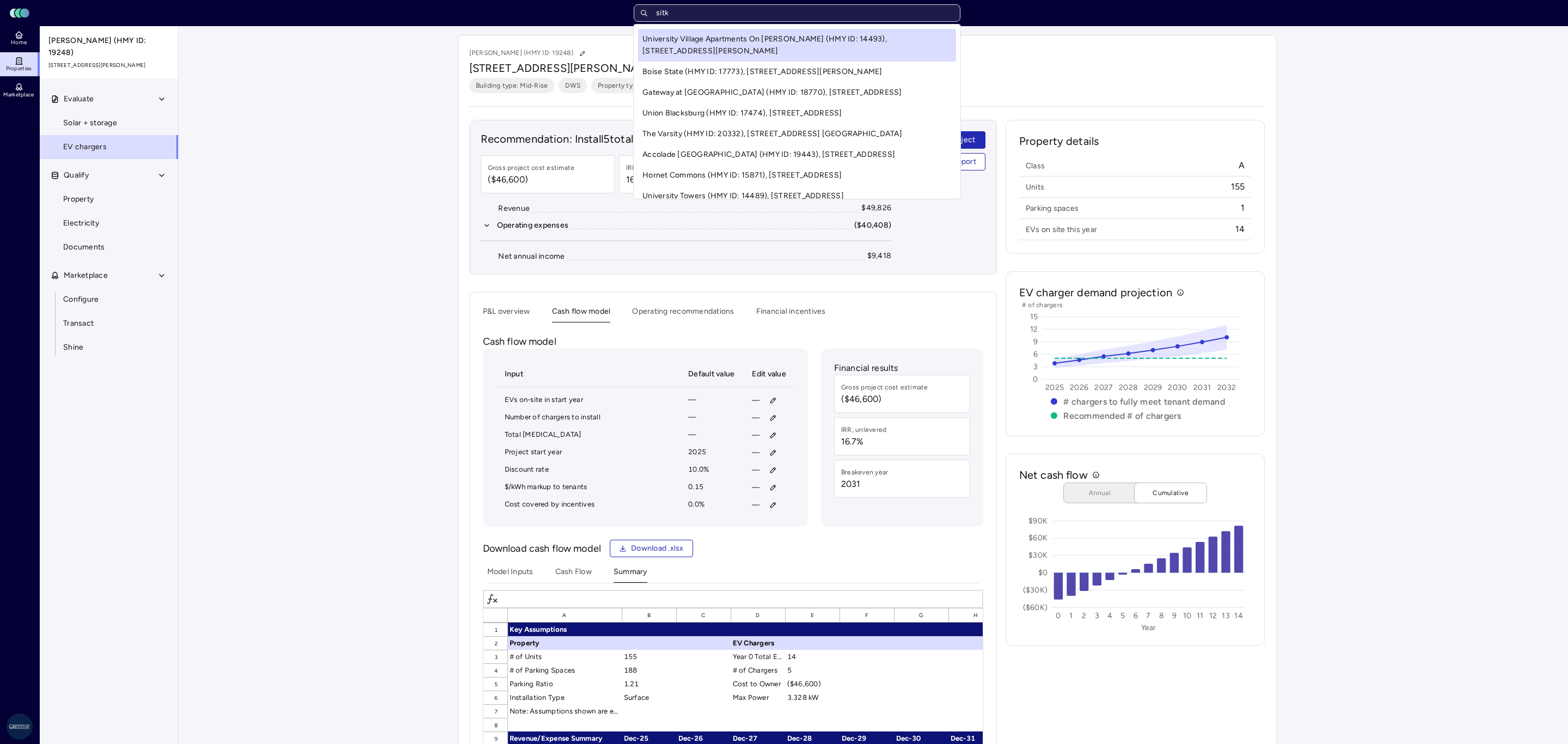
type input "sitka"
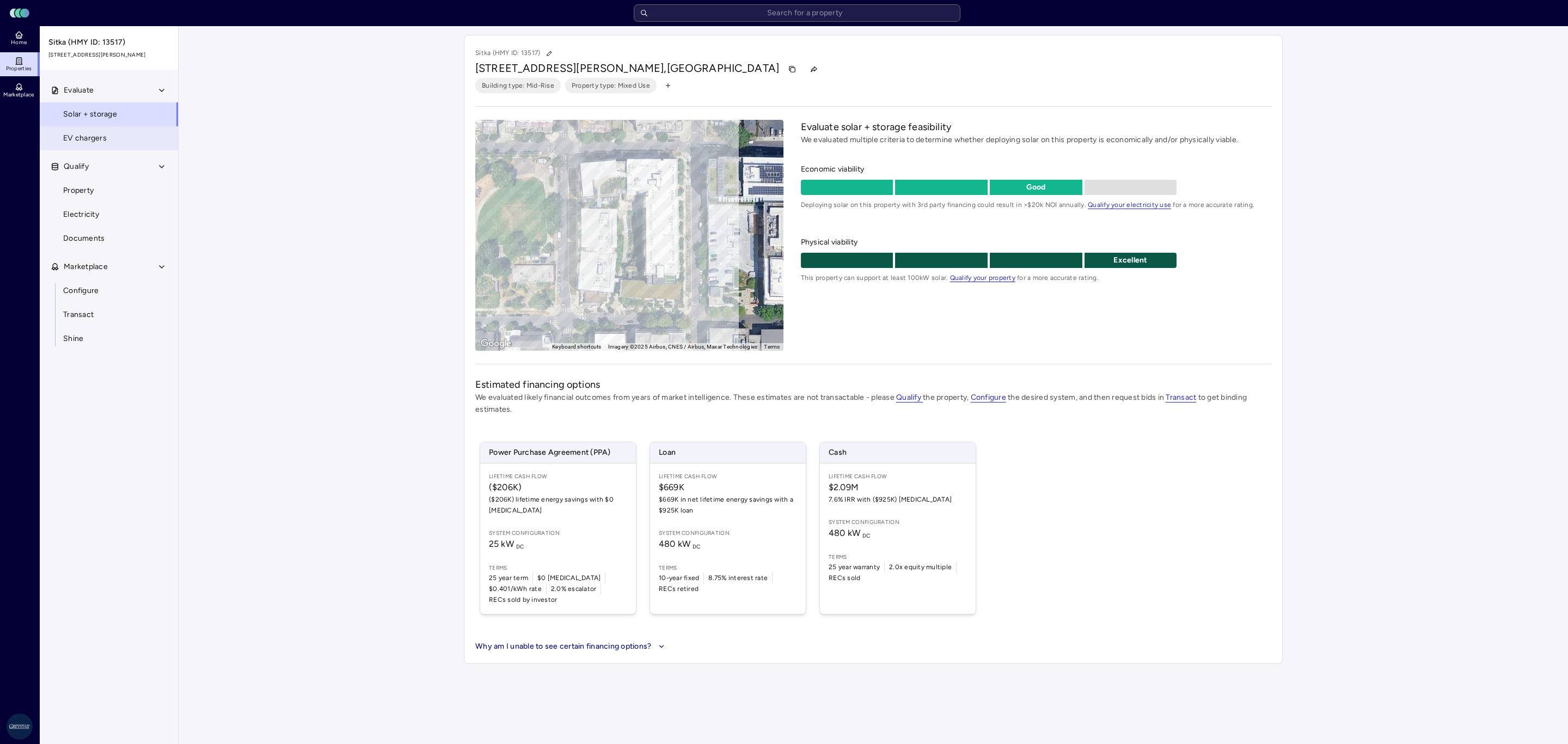
click at [107, 138] on link "EV chargers" at bounding box center [109, 138] width 139 height 24
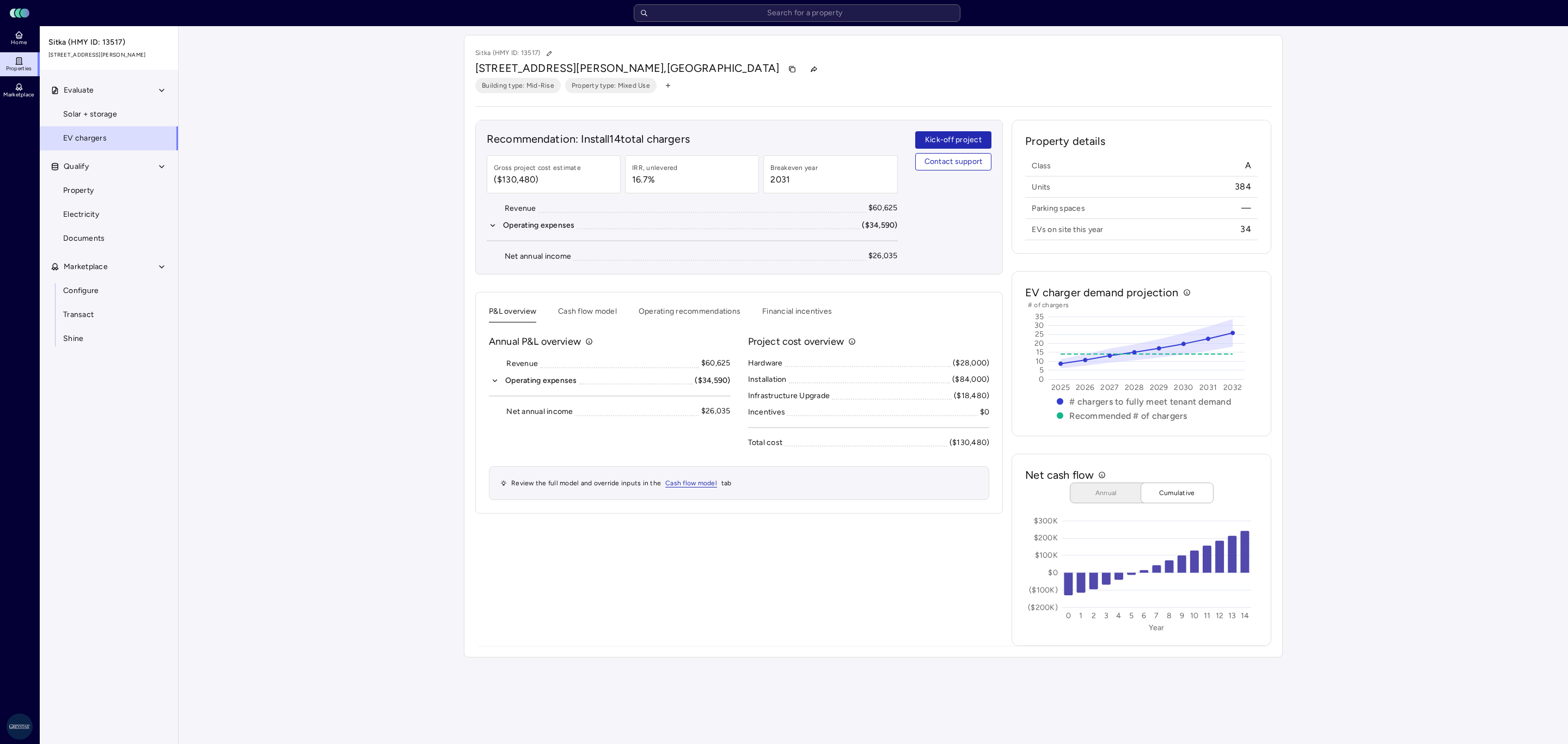
click at [1419, 477] on div "Your estimates have been updated Sitka (HMY ID: 13517) [STREET_ADDRESS][PERSON_…" at bounding box center [873, 346] width 1390 height 640
click at [499, 224] on button "Operating expenses ($34,590)" at bounding box center [692, 225] width 411 height 12
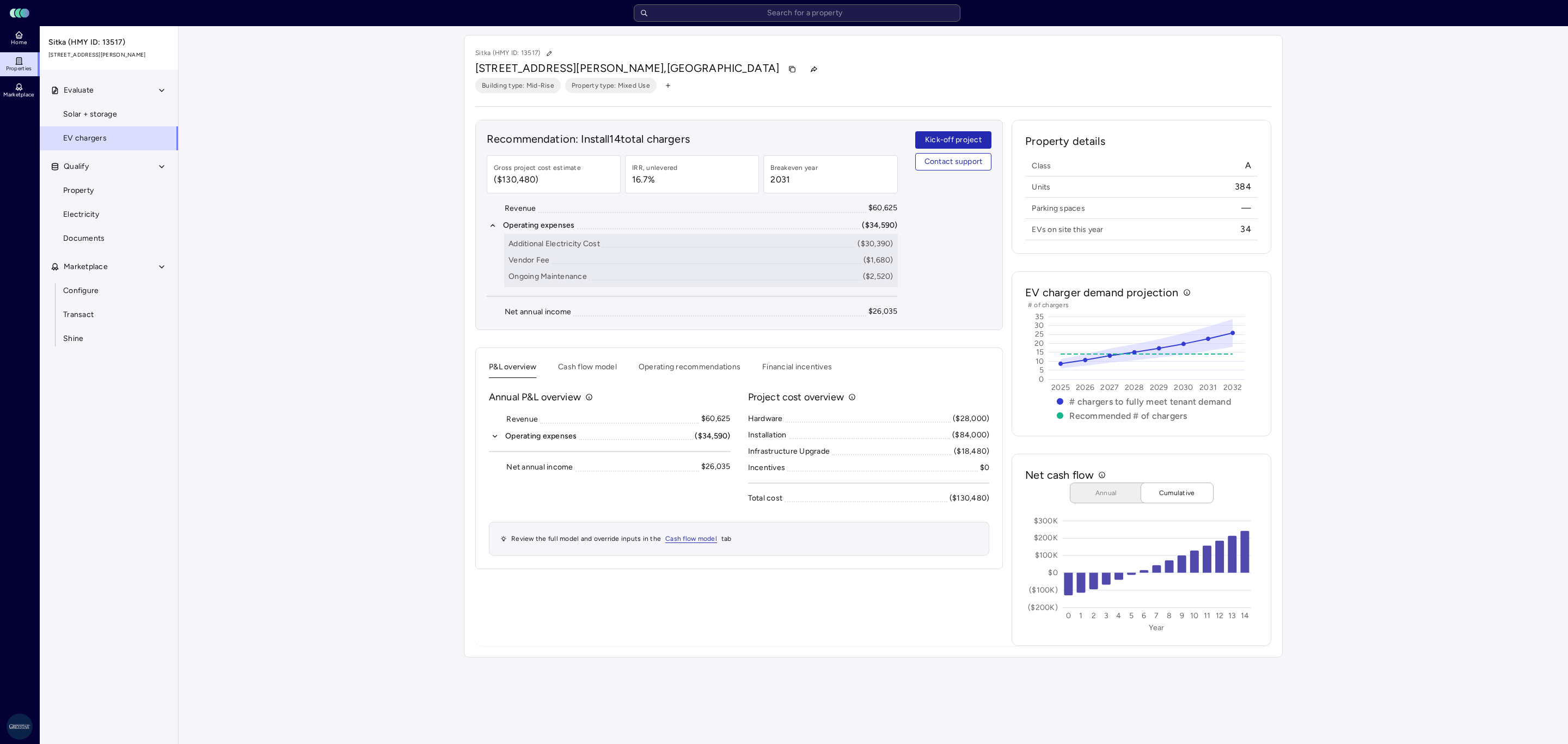
click at [500, 437] on button "Operating expenses ($34,590)" at bounding box center [610, 437] width 242 height 12
